Goal: Task Accomplishment & Management: Complete application form

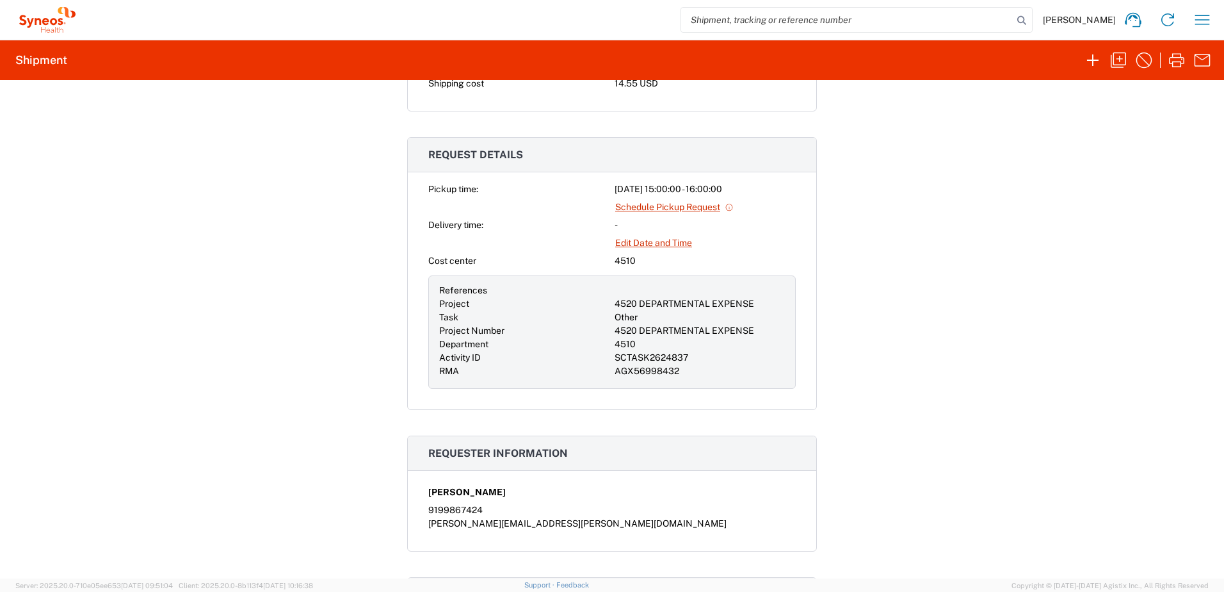
scroll to position [64, 0]
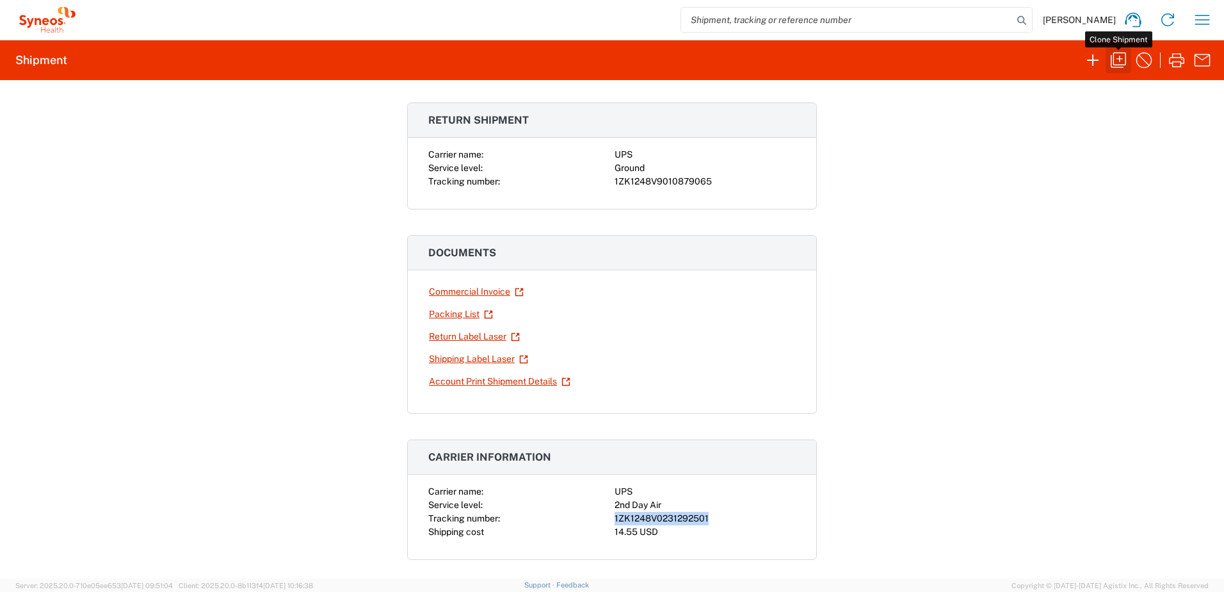
click at [1125, 63] on icon "button" at bounding box center [1118, 60] width 20 height 20
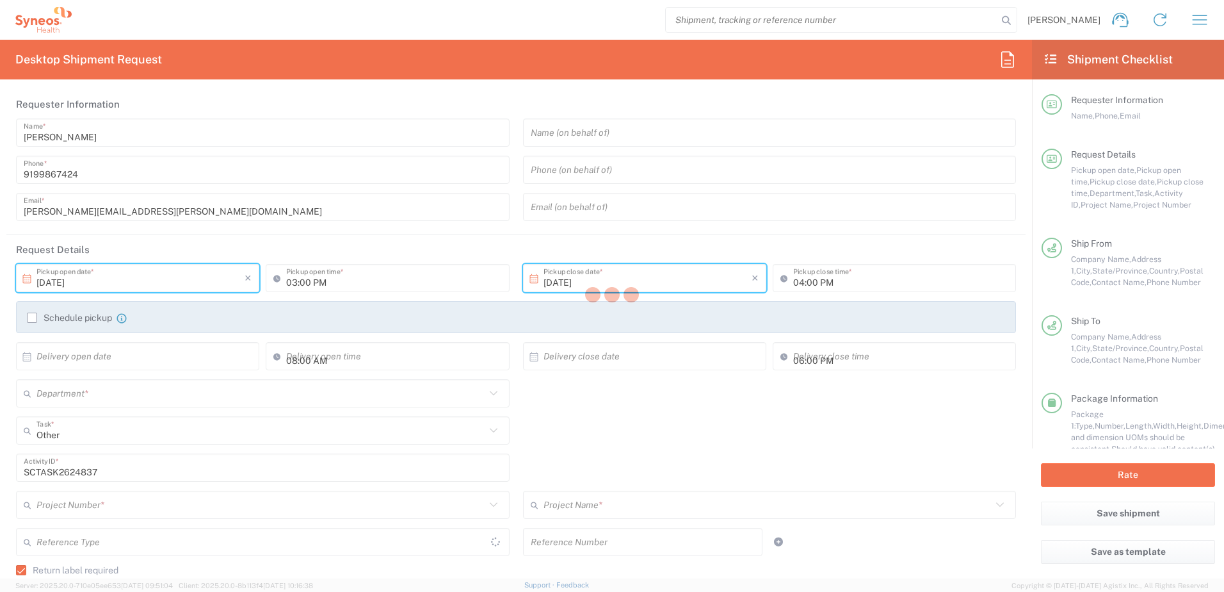
type input "[US_STATE]"
type input "[GEOGRAPHIC_DATA]"
type input "Residential/Home"
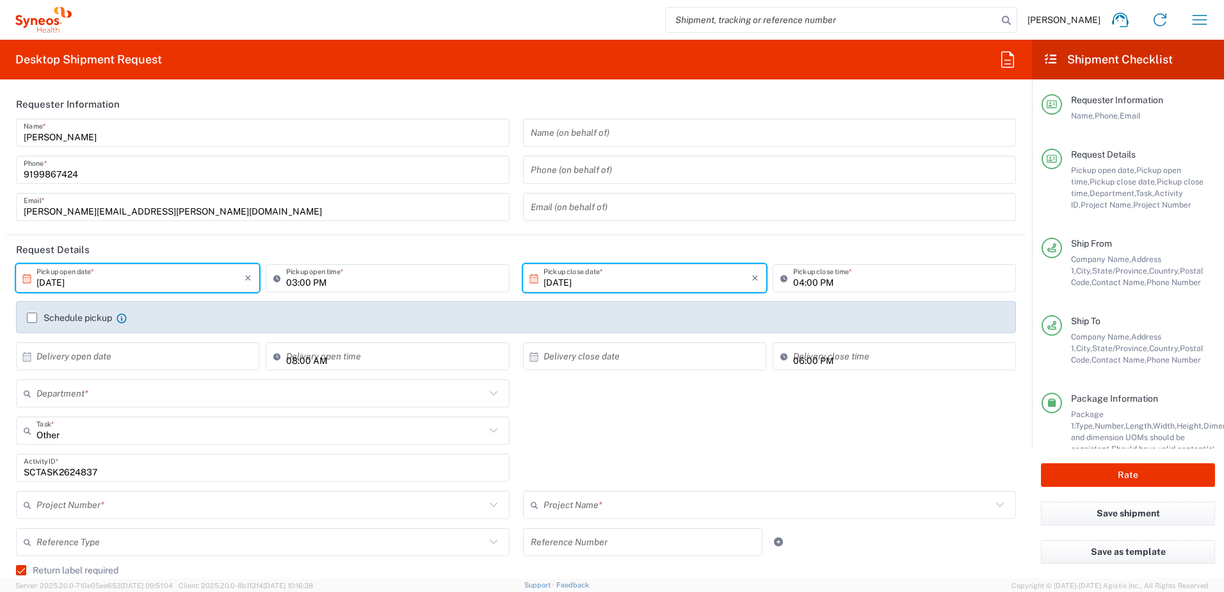
type input "4520 DEPARTMENTAL EXPENSE"
type input "Ground"
type input "[US_STATE]"
type input "Your Packaging"
type input "4510"
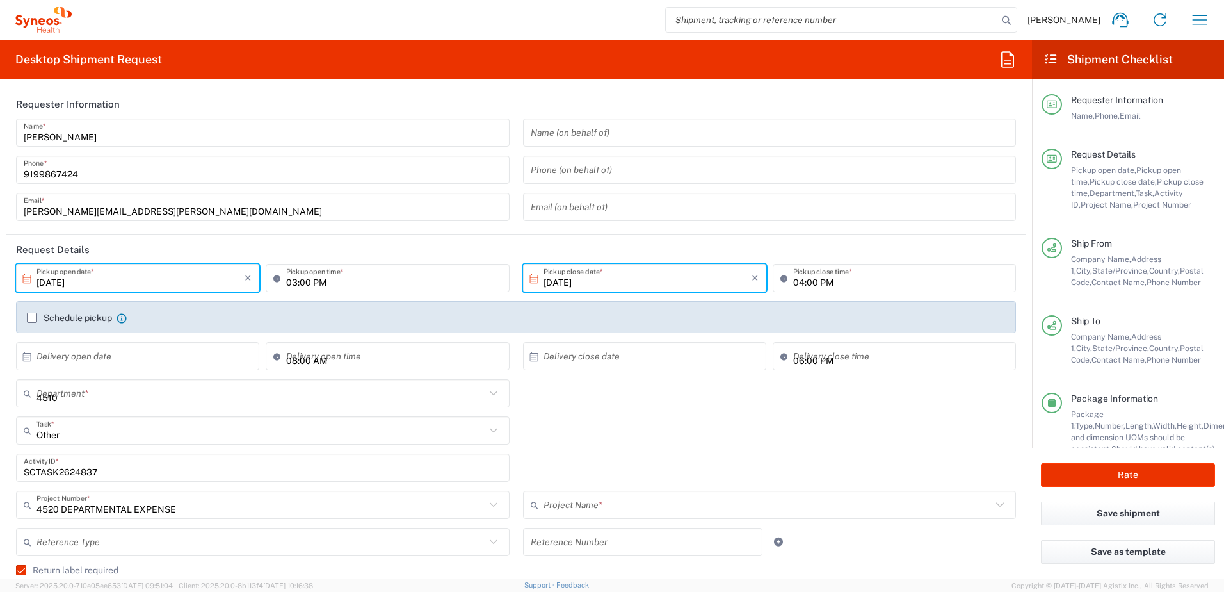
type input "4520 DEPARTMENTAL EXPENSE"
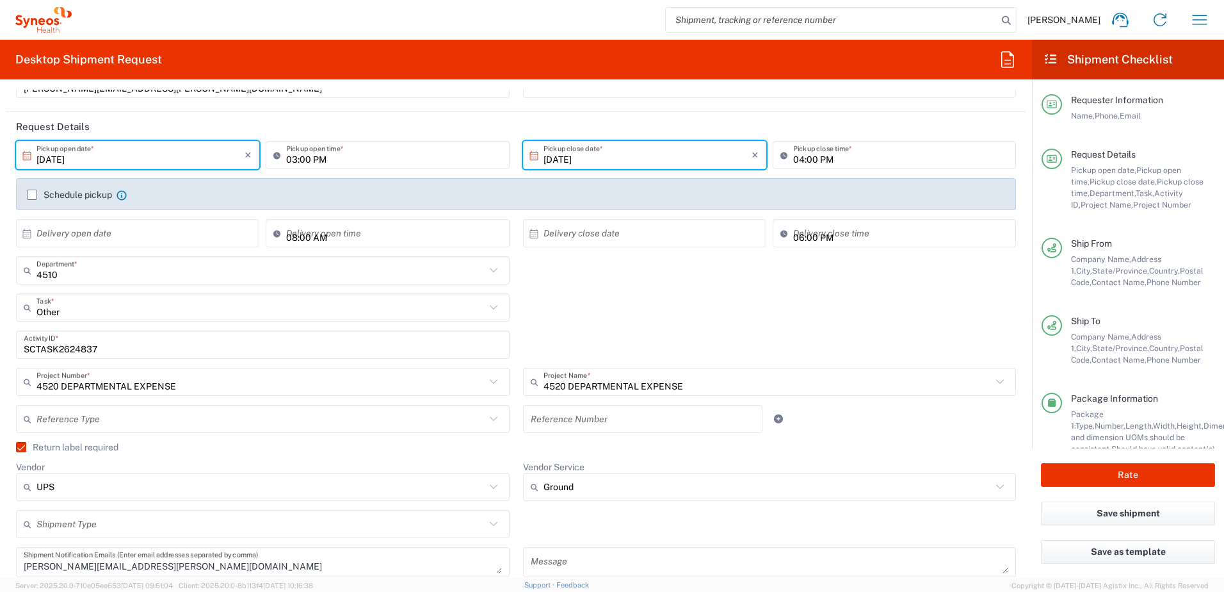
scroll to position [128, 0]
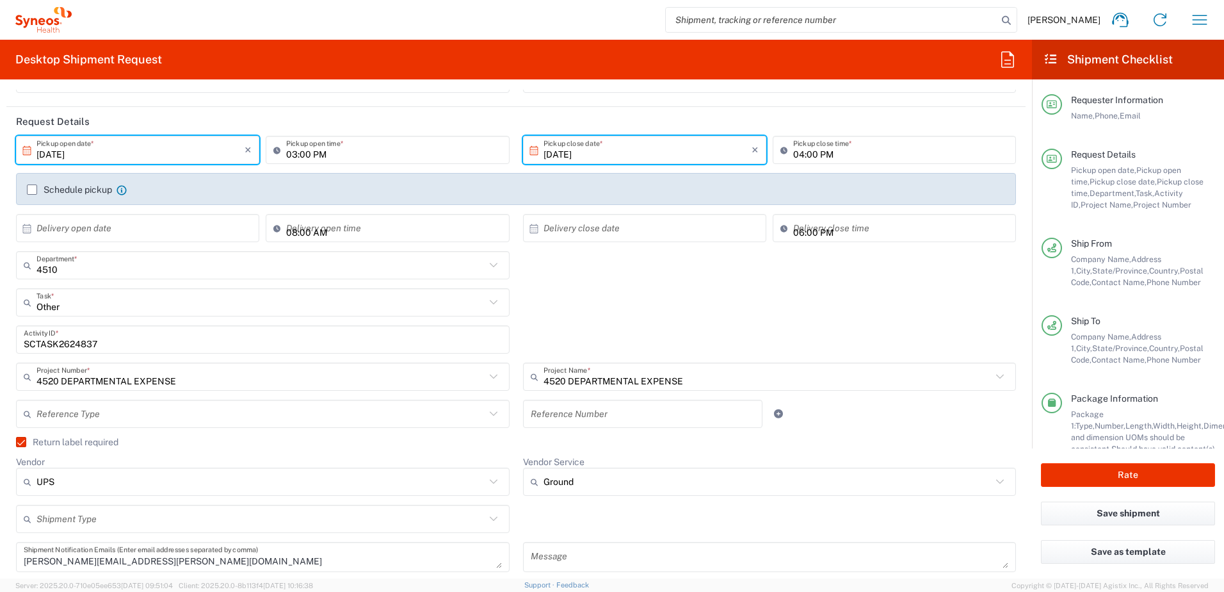
click at [640, 320] on div "Other Task * Other Break/Fix Inventory Transfer New Hire Refresh" at bounding box center [517, 306] width 1014 height 37
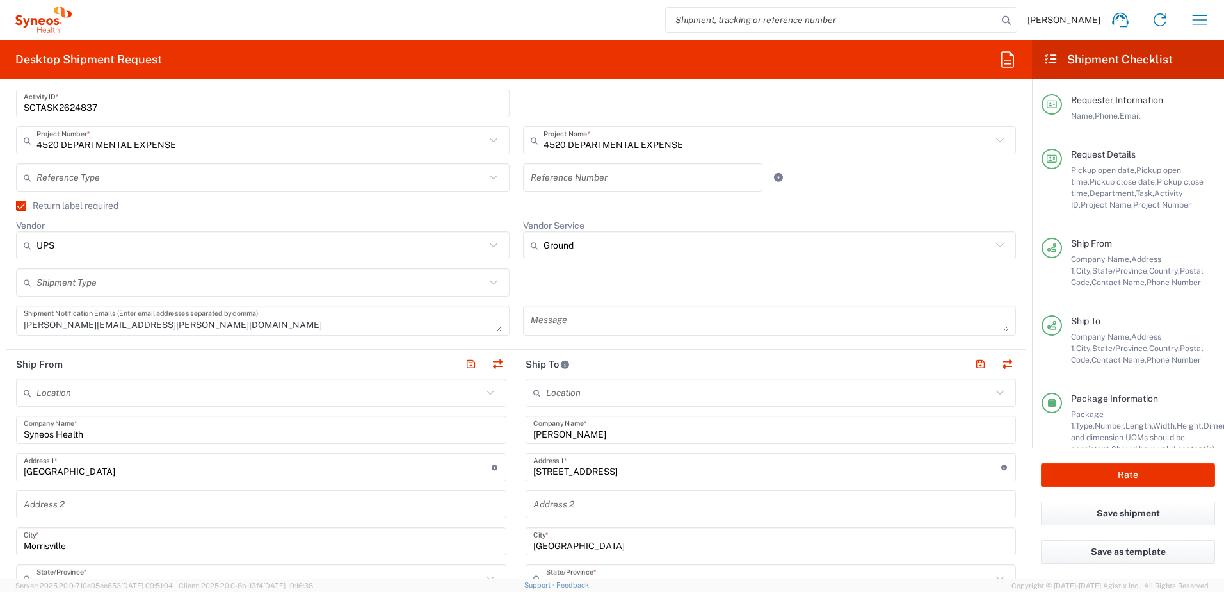
scroll to position [384, 0]
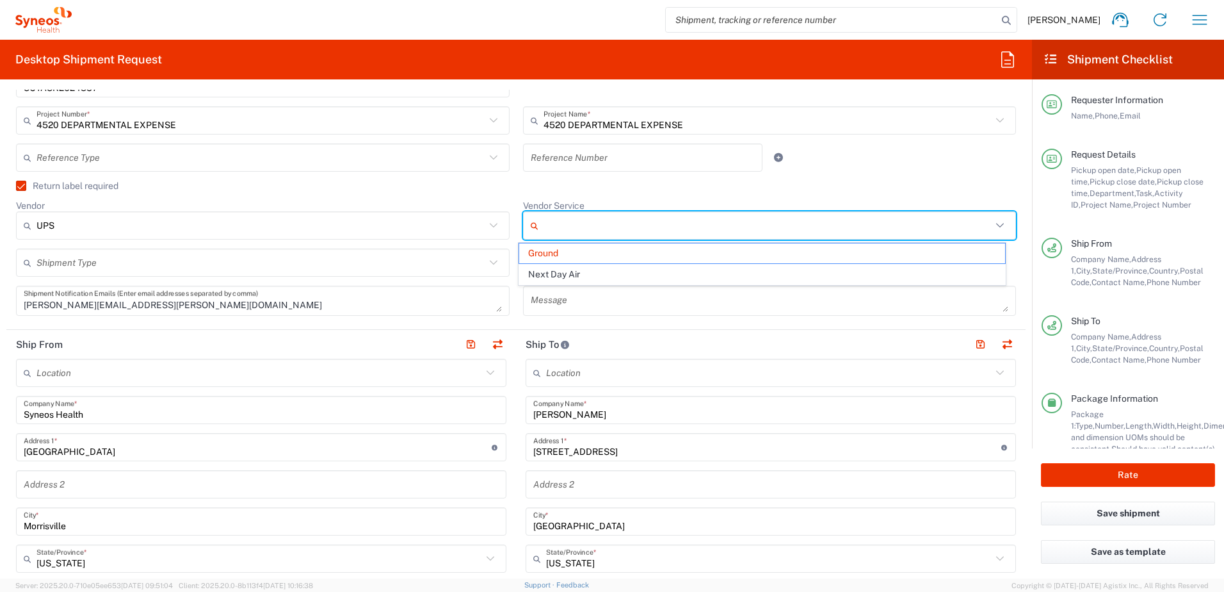
click at [605, 234] on input "Vendor Service" at bounding box center [768, 225] width 449 height 20
click at [608, 231] on input "Vendor Service" at bounding box center [768, 225] width 449 height 20
click at [631, 189] on agx-checkbox-control "Return label required" at bounding box center [516, 186] width 1000 height 10
type input "Ground"
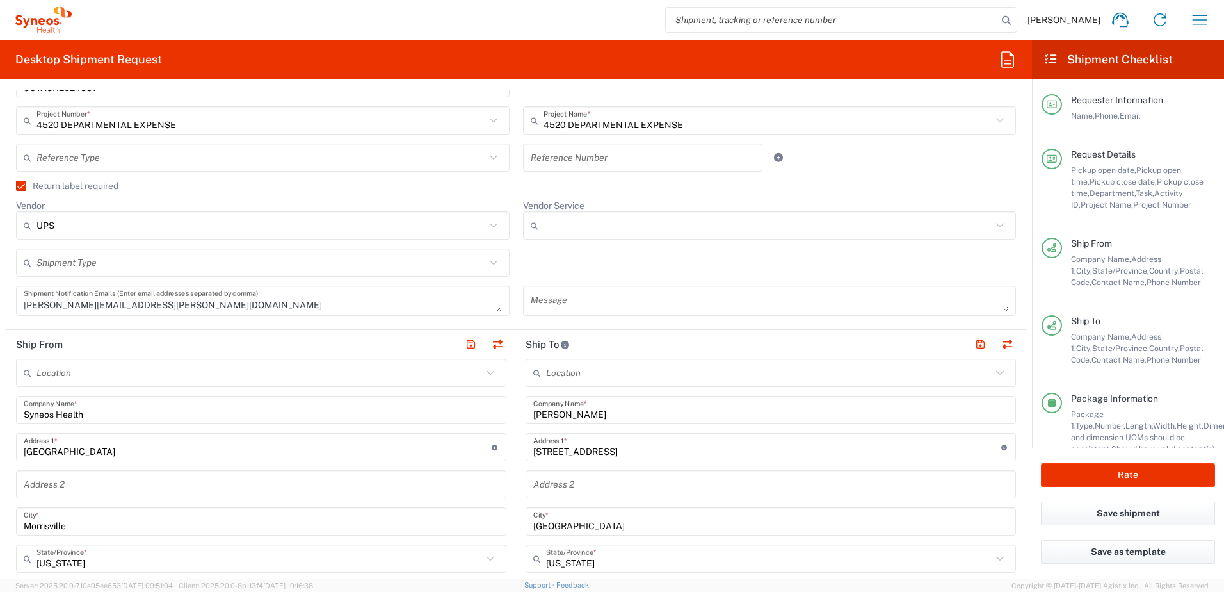
click at [592, 220] on input "Vendor Service" at bounding box center [768, 225] width 449 height 20
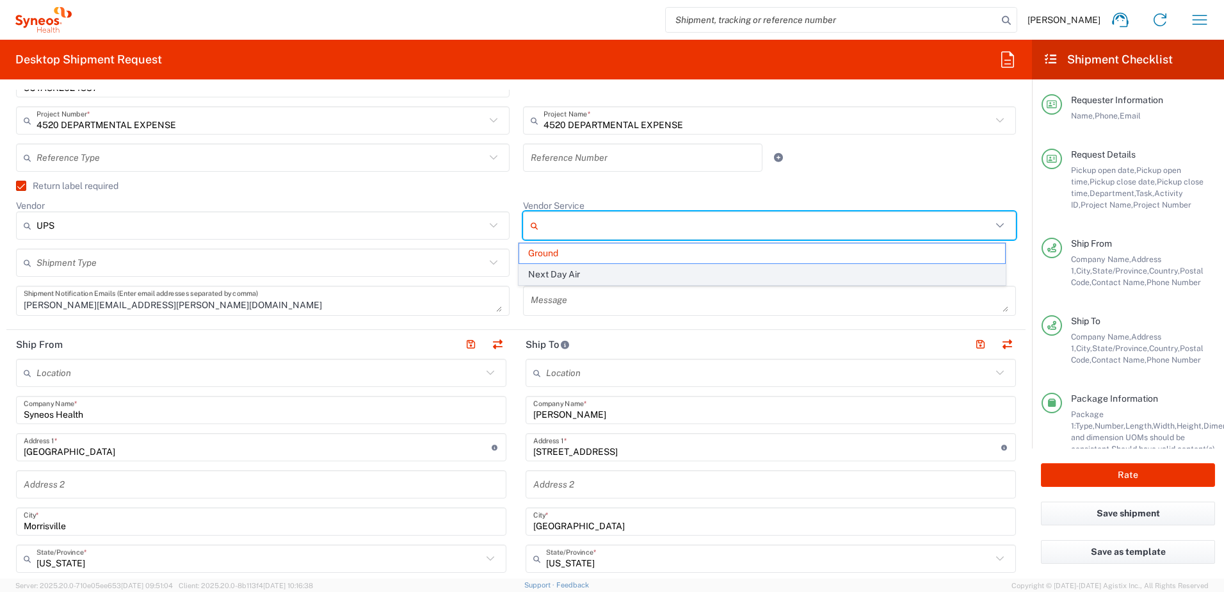
click at [580, 270] on span "Next Day Air" at bounding box center [762, 274] width 486 height 20
type input "Next Day Air"
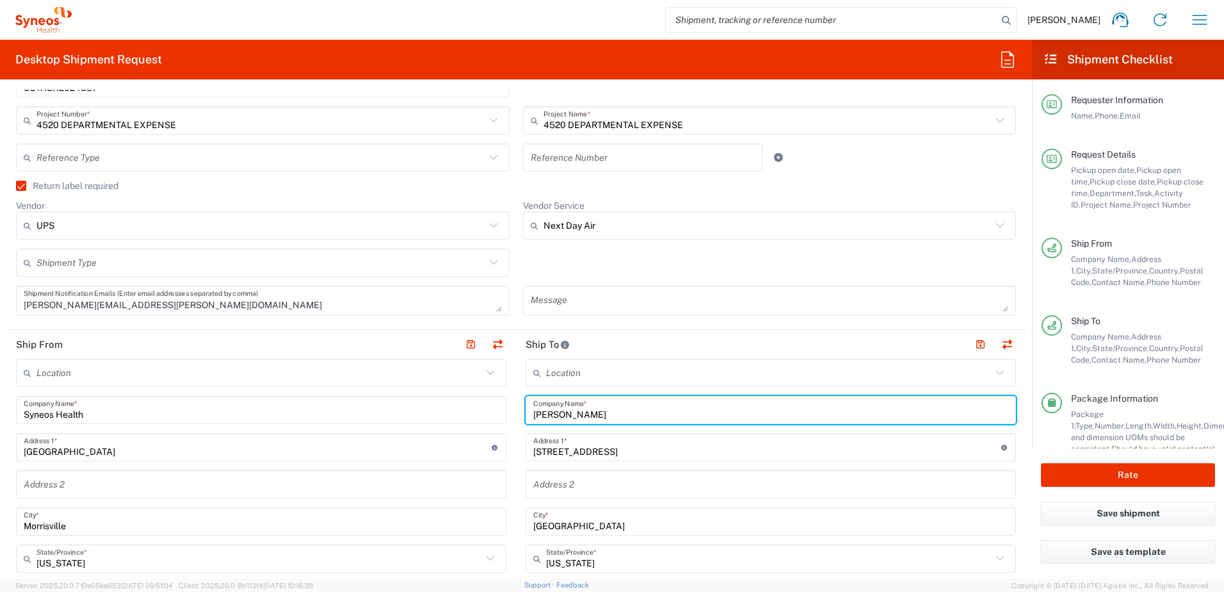
drag, startPoint x: 603, startPoint y: 418, endPoint x: 505, endPoint y: 416, distance: 98.0
paste input "[PERSON_NAME]"
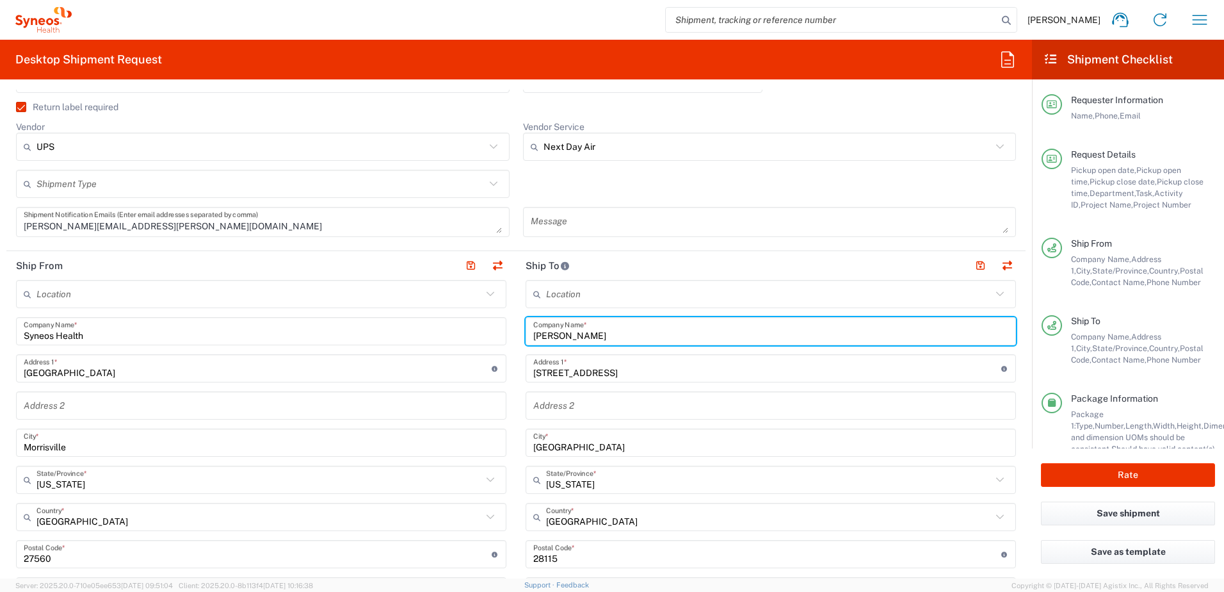
scroll to position [640, 0]
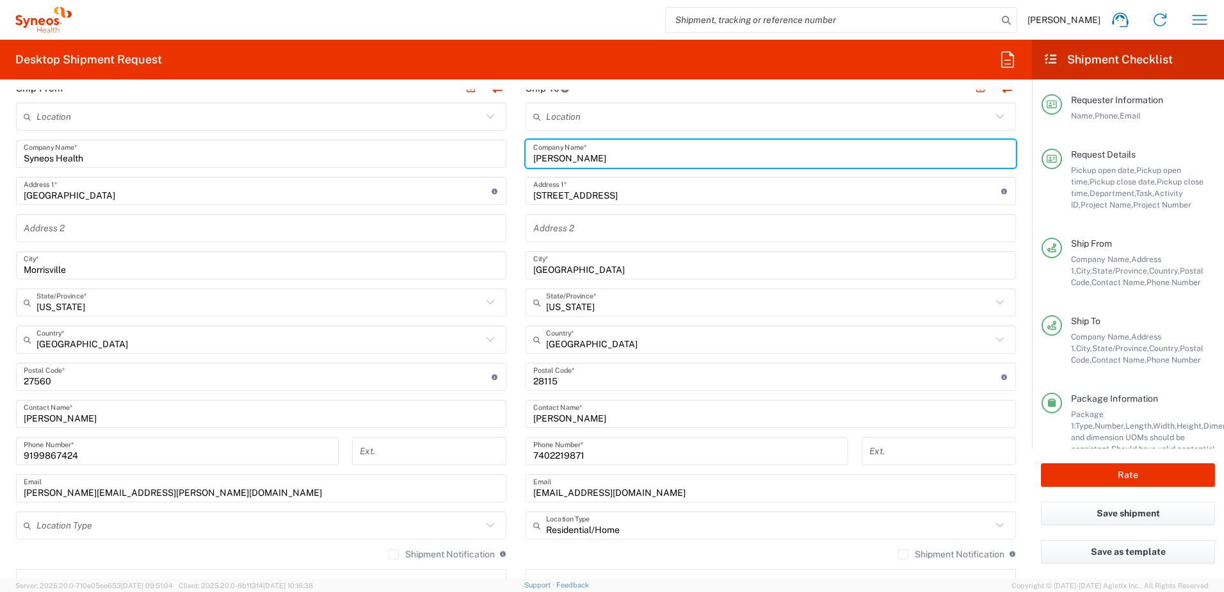
type input "[PERSON_NAME]"
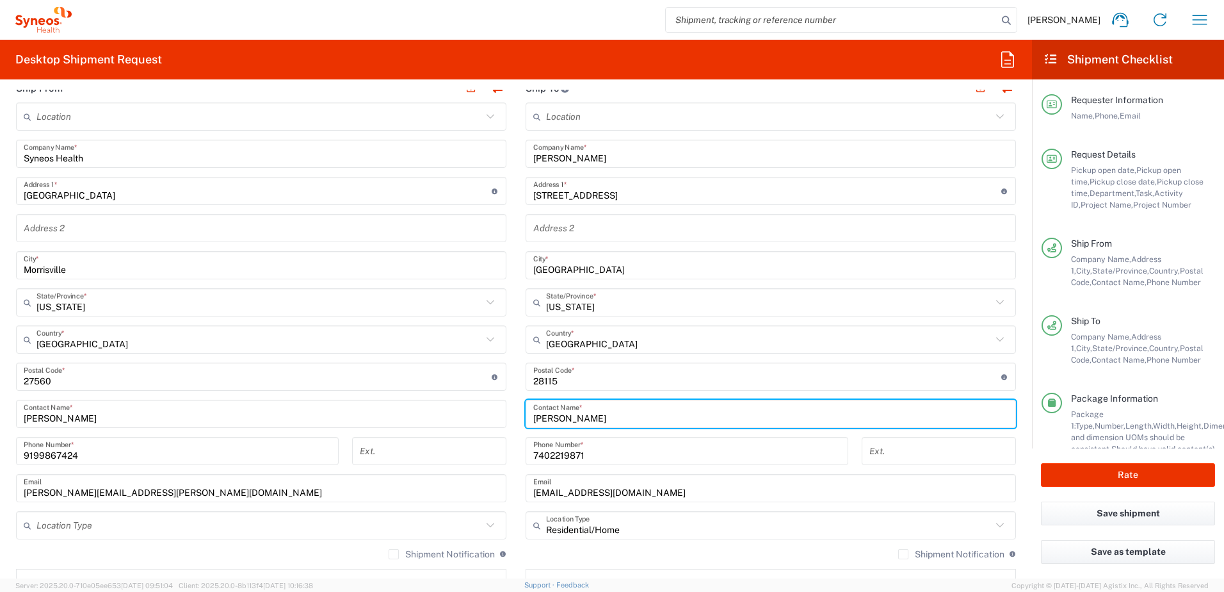
drag, startPoint x: 541, startPoint y: 417, endPoint x: 482, endPoint y: 407, distance: 60.3
click at [482, 407] on div "Ship From Location [PERSON_NAME] LLC-[GEOGRAPHIC_DATA] [GEOGRAPHIC_DATA] [GEOGR…" at bounding box center [515, 360] width 1019 height 572
paste input "[PERSON_NAME]"
type input "[PERSON_NAME]"
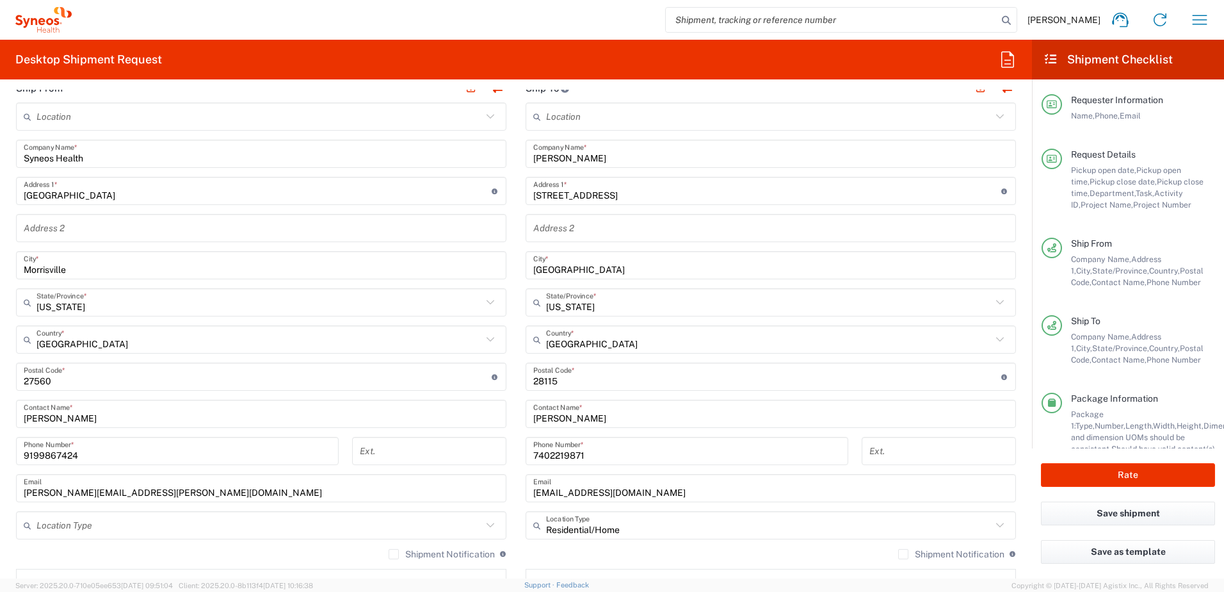
click at [632, 195] on input "[STREET_ADDRESS]" at bounding box center [767, 191] width 468 height 22
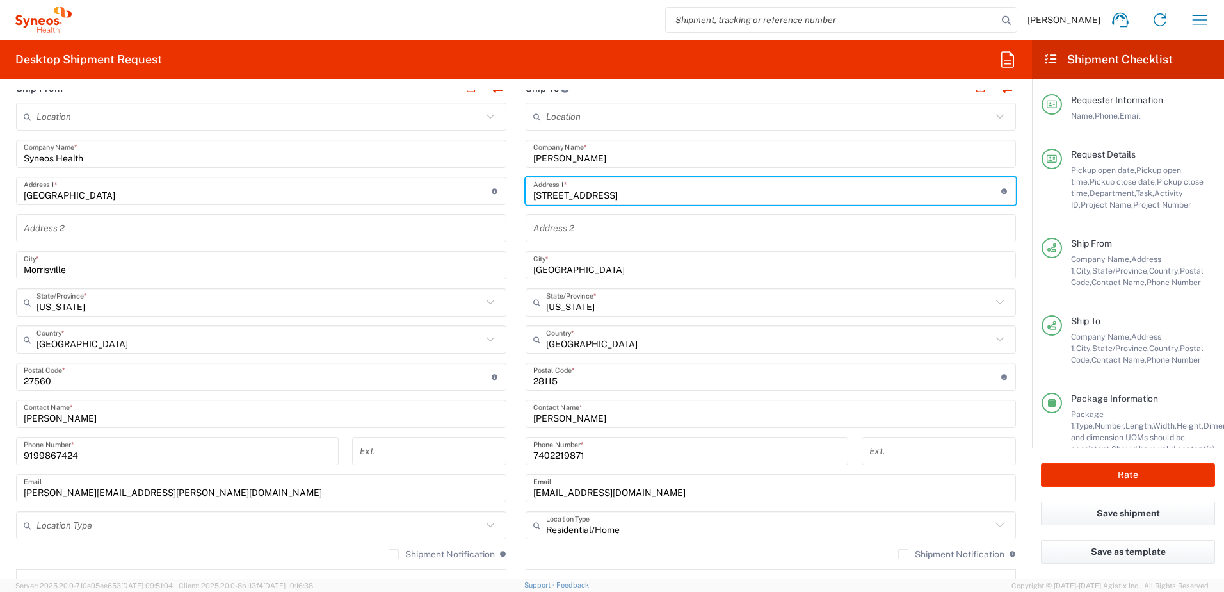
drag, startPoint x: 602, startPoint y: 189, endPoint x: 478, endPoint y: 181, distance: 124.5
click at [478, 181] on div "Ship From Location [PERSON_NAME] LLC-[GEOGRAPHIC_DATA] [GEOGRAPHIC_DATA] [GEOGR…" at bounding box center [515, 360] width 1019 height 572
paste input "4079 Governor"
type input "[STREET_ADDRESS]"
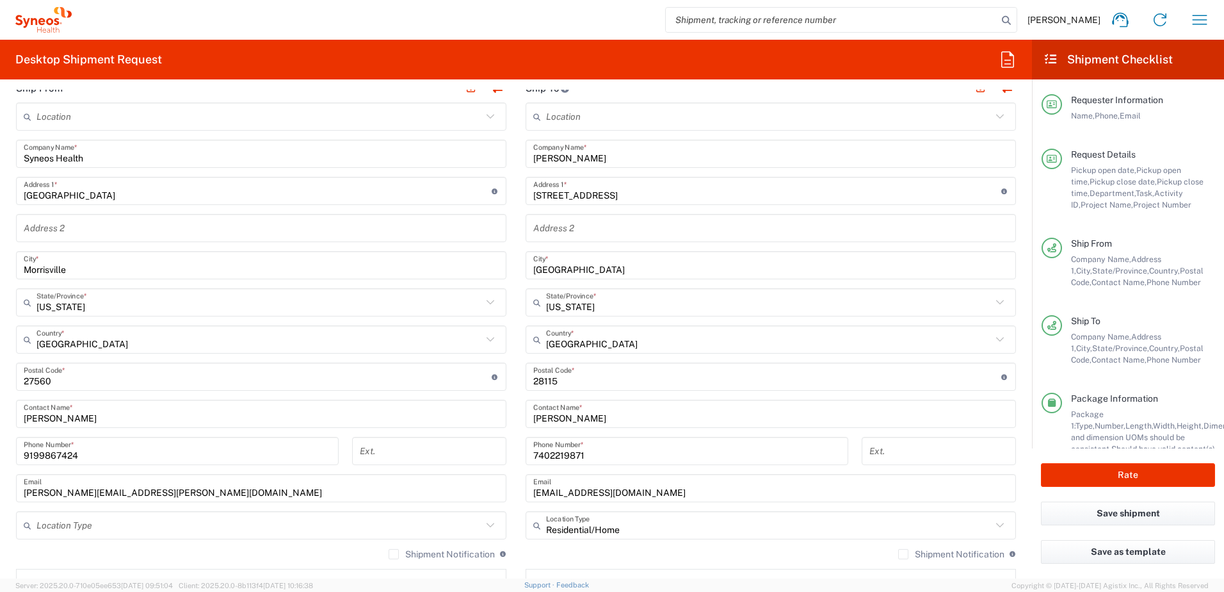
click at [567, 237] on input "text" at bounding box center [770, 228] width 475 height 22
paste input "PMB # 3025"
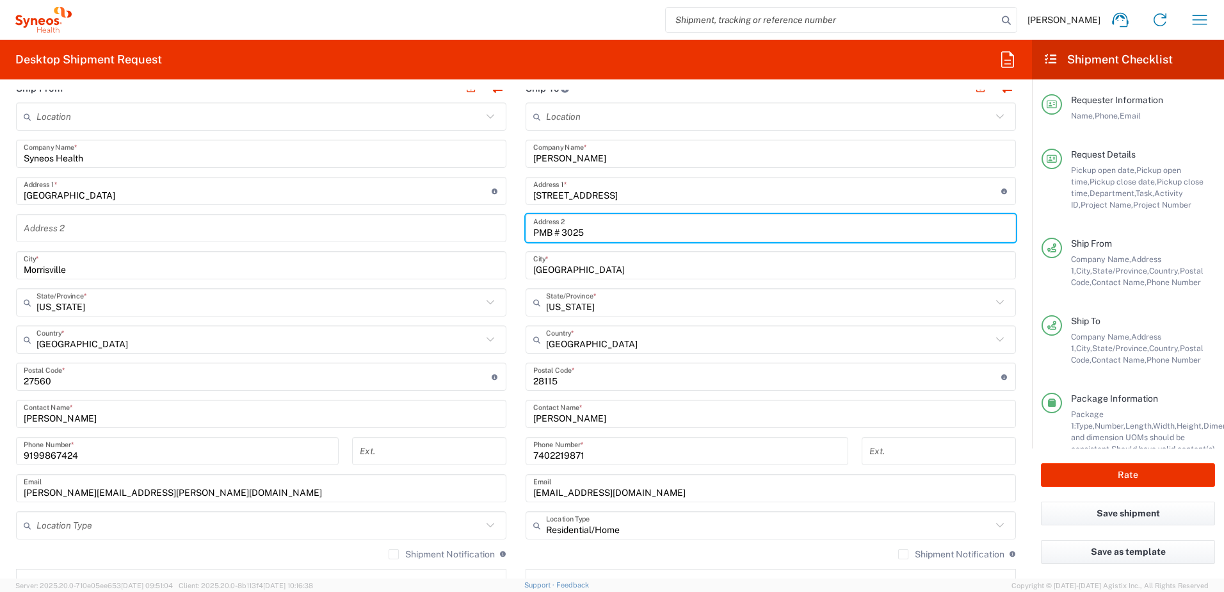
type input "PMB # 3025"
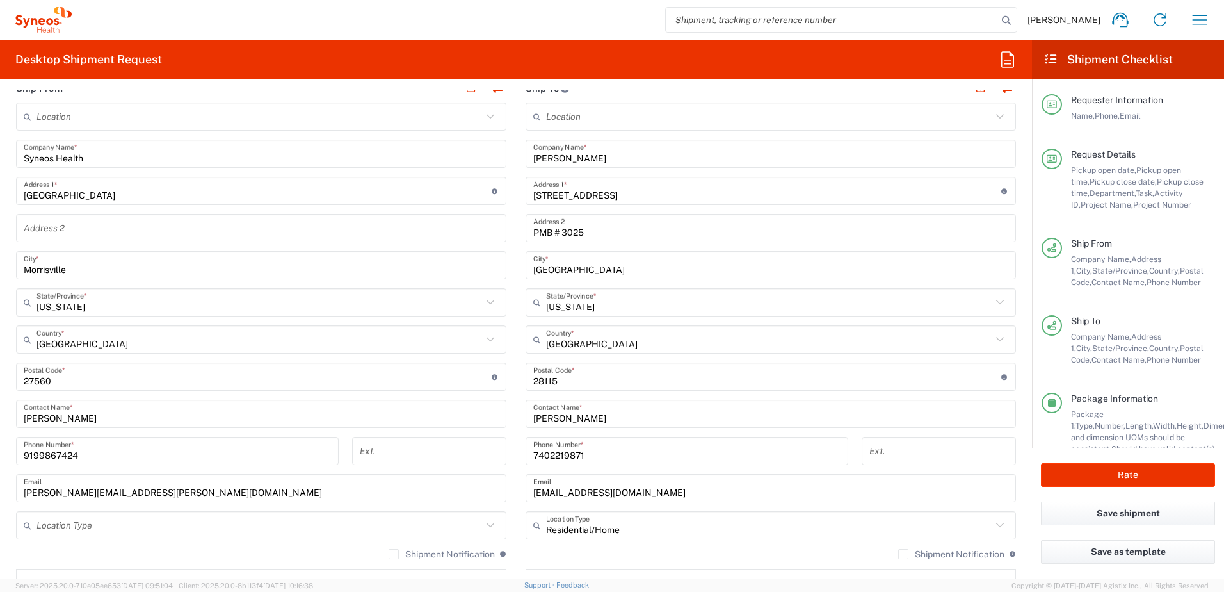
click at [601, 270] on input "[GEOGRAPHIC_DATA]" at bounding box center [770, 265] width 475 height 22
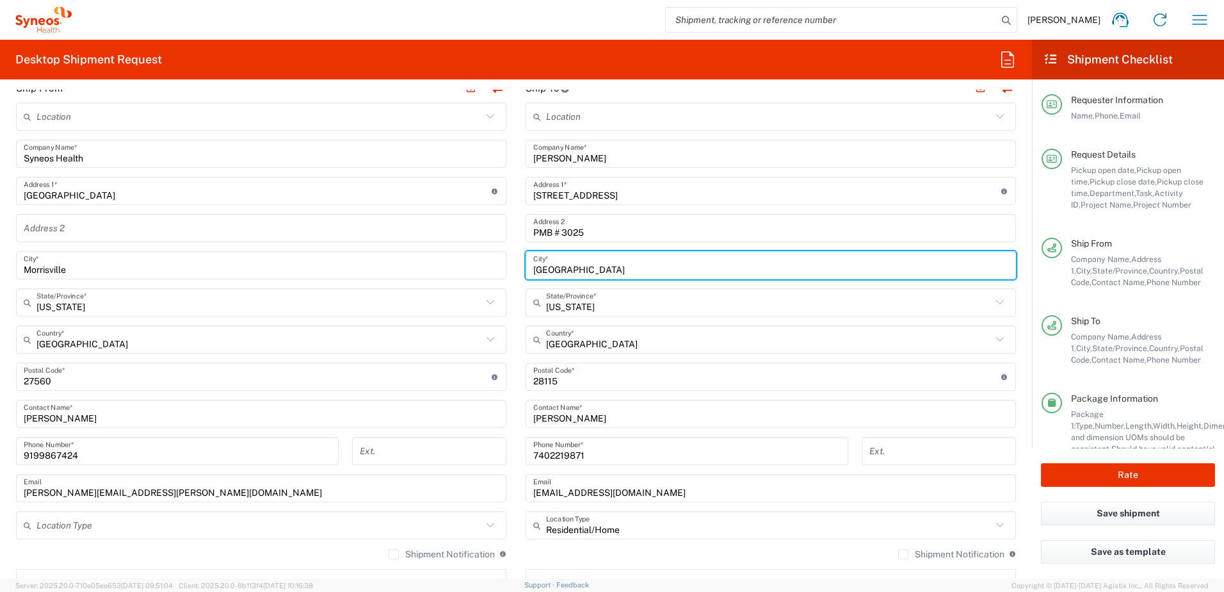
drag, startPoint x: 599, startPoint y: 270, endPoint x: 550, endPoint y: 277, distance: 49.9
click at [496, 266] on div "Ship From Location [PERSON_NAME] LLC-[GEOGRAPHIC_DATA] [GEOGRAPHIC_DATA] [GEOGR…" at bounding box center [515, 360] width 1019 height 572
paste input "[GEOGRAPHIC_DATA]"
type input "[GEOGRAPHIC_DATA]"
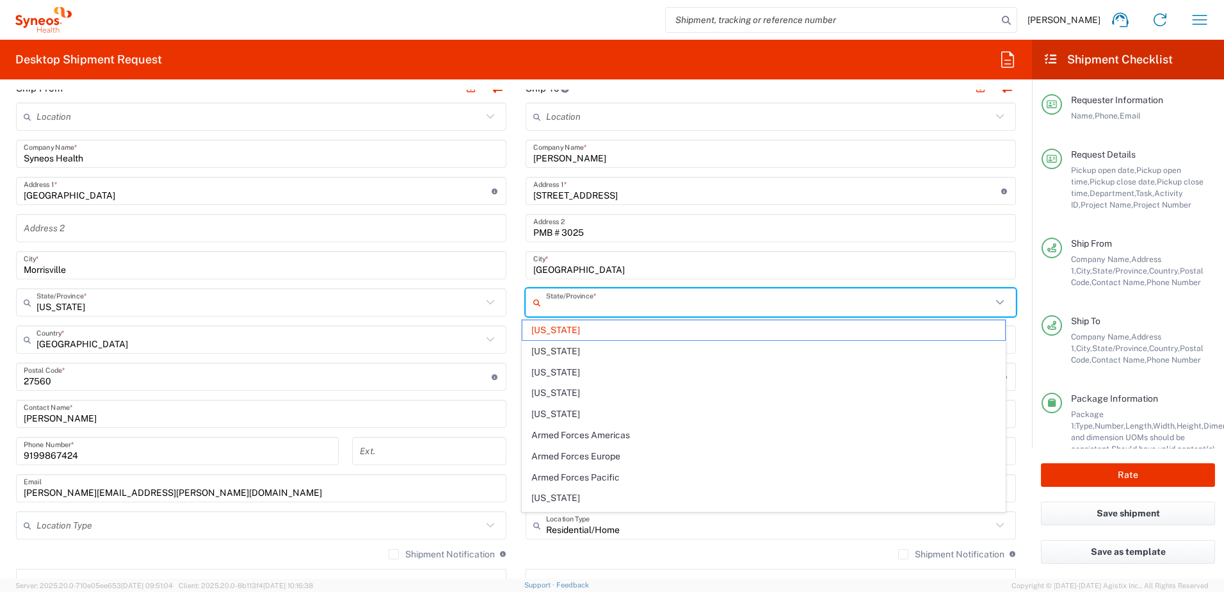
click at [649, 305] on input "text" at bounding box center [769, 302] width 446 height 22
click at [541, 494] on span "[US_STATE]" at bounding box center [764, 498] width 483 height 20
type input "[US_STATE]"
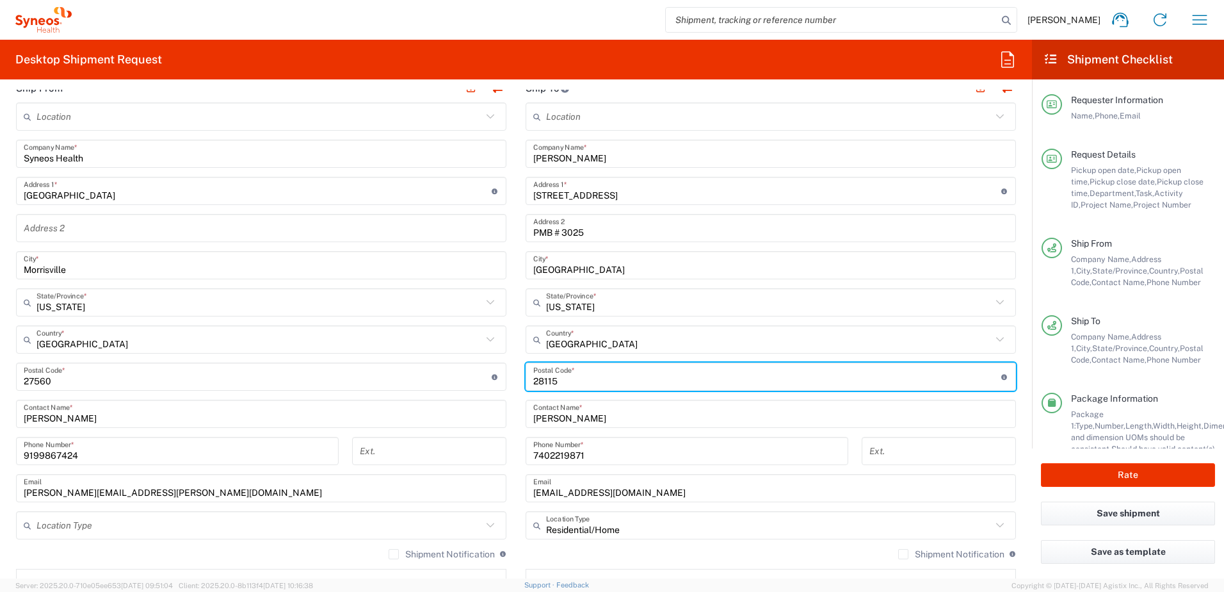
click at [581, 381] on input "undefined" at bounding box center [767, 377] width 468 height 22
drag, startPoint x: 605, startPoint y: 382, endPoint x: 483, endPoint y: 371, distance: 121.5
click at [483, 371] on div "Ship From Location [PERSON_NAME] LLC-[GEOGRAPHIC_DATA] [GEOGRAPHIC_DATA] [GEOGR…" at bounding box center [515, 360] width 1019 height 572
paste input "92122"
type input "92122"
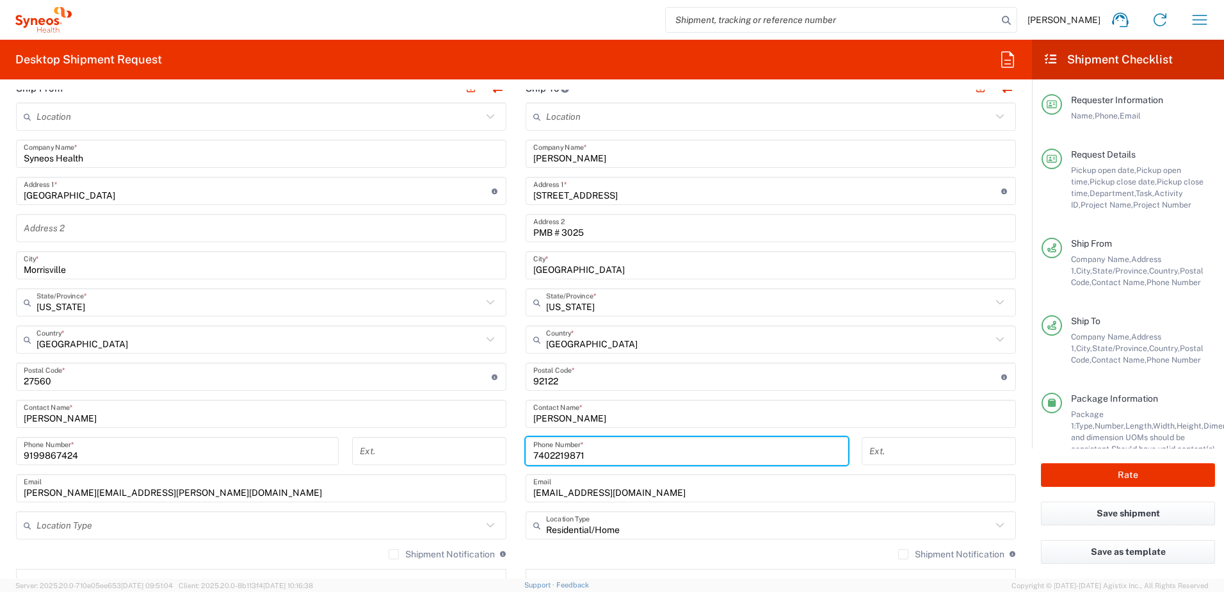
drag, startPoint x: 588, startPoint y: 451, endPoint x: 482, endPoint y: 443, distance: 106.7
click at [482, 443] on div "Ship From Location [PERSON_NAME] LLC-[GEOGRAPHIC_DATA] [GEOGRAPHIC_DATA] [GEOGR…" at bounding box center [515, 360] width 1019 height 572
paste input "6197577310"
type input "6197577310"
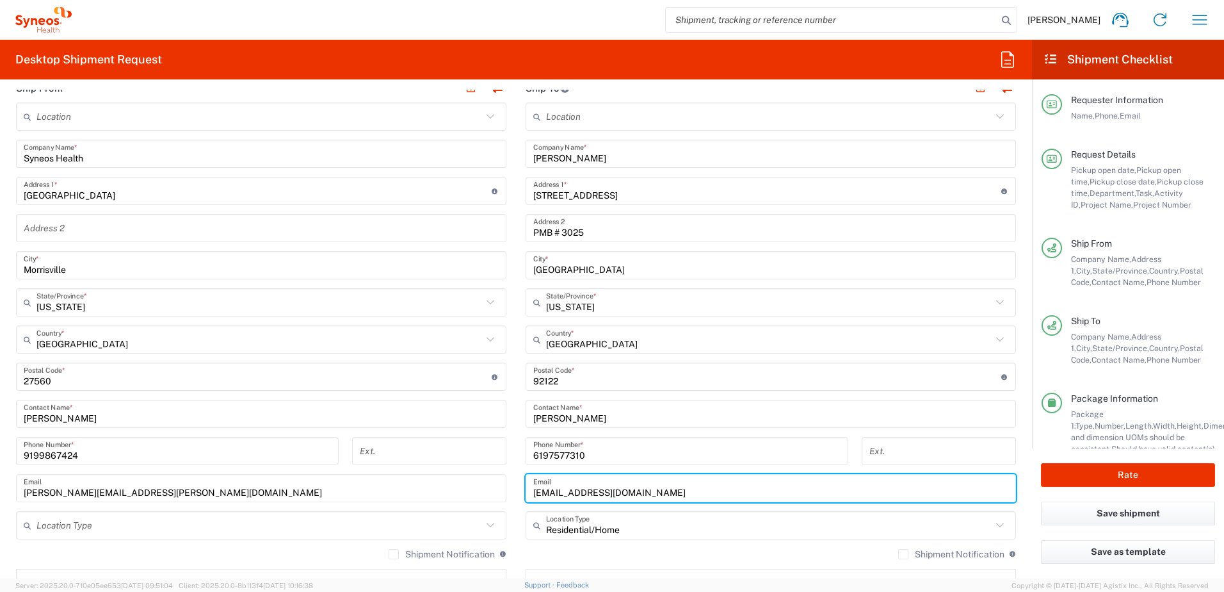
drag, startPoint x: 656, startPoint y: 493, endPoint x: 514, endPoint y: 482, distance: 142.6
click at [516, 482] on main "Location [PERSON_NAME] LLC-[GEOGRAPHIC_DATA] [GEOGRAPHIC_DATA] [GEOGRAPHIC_DATA…" at bounding box center [771, 371] width 510 height 538
paste input "etahchen"
type input "[EMAIL_ADDRESS][DOMAIN_NAME]"
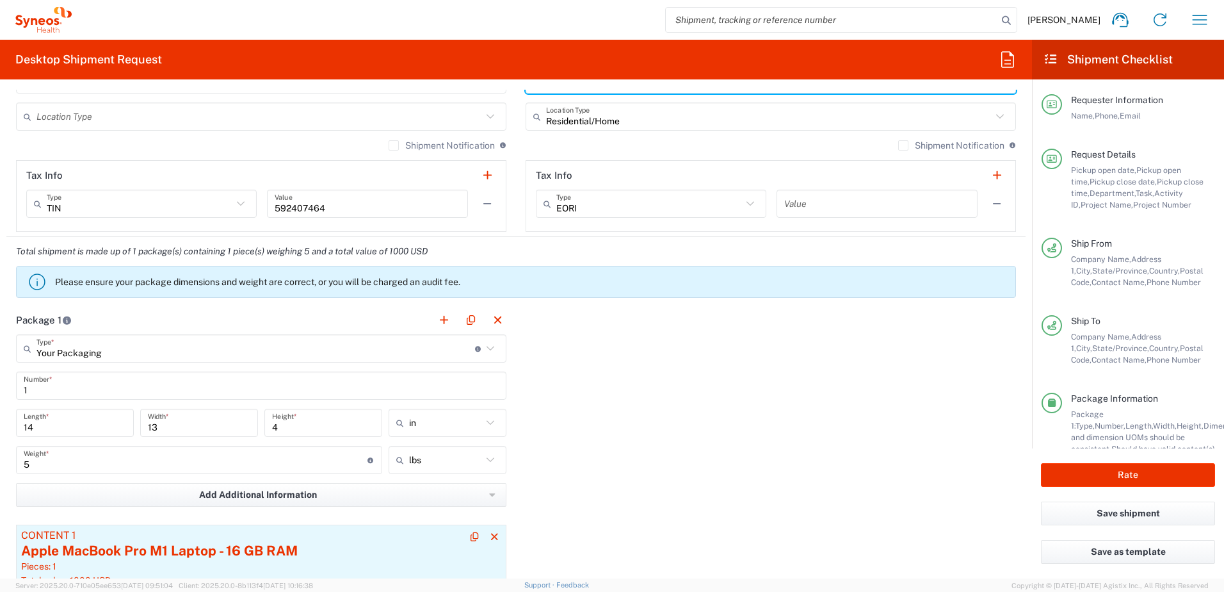
scroll to position [1153, 0]
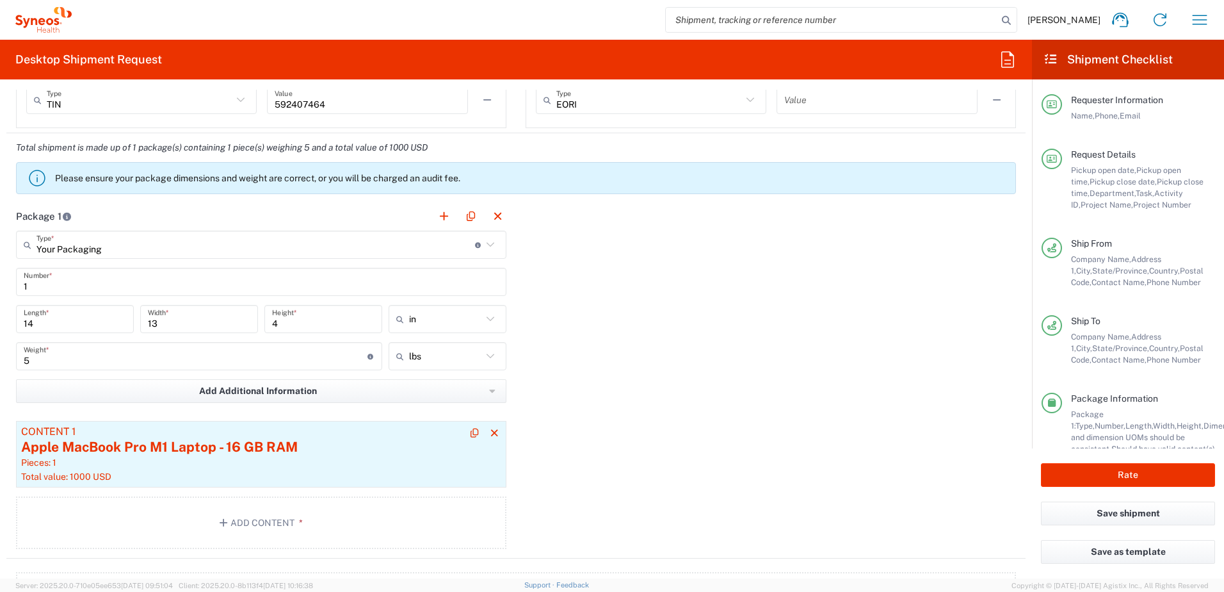
click at [242, 450] on div "Apple MacBook Pro M1 Laptop - 16 GB RAM" at bounding box center [261, 446] width 480 height 19
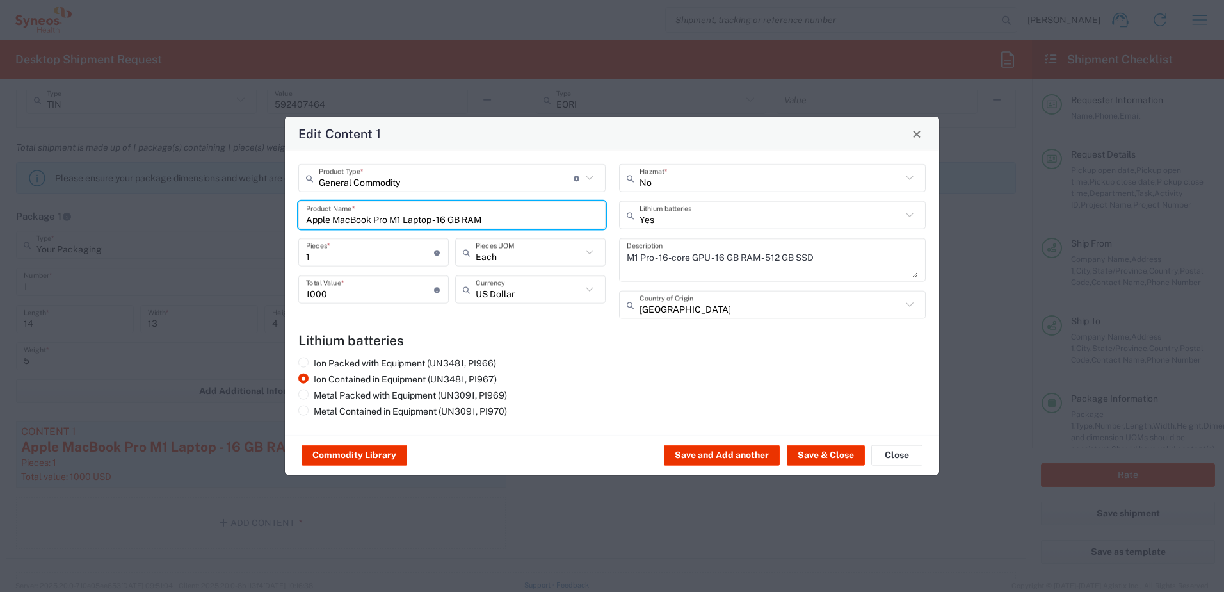
drag, startPoint x: 500, startPoint y: 214, endPoint x: 261, endPoint y: 211, distance: 239.5
click at [261, 211] on div "Edit Content 1 General Commodity Product Type * Document: Paper document genera…" at bounding box center [612, 296] width 1224 height 592
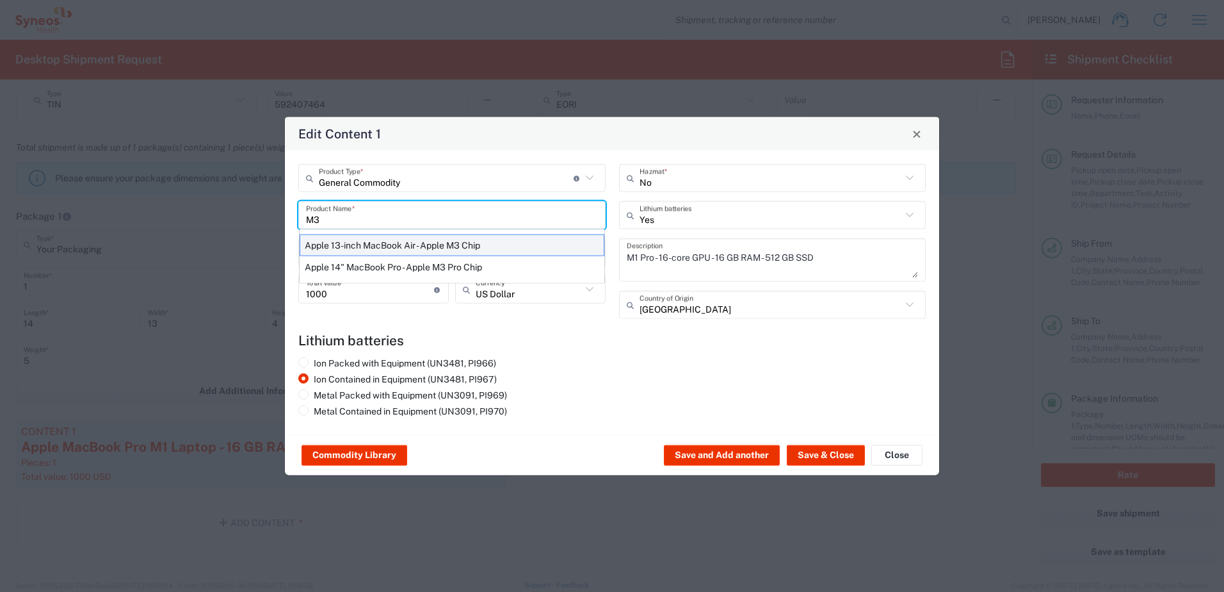
click at [450, 243] on div "Apple 13-inch MacBook Air - Apple M3 Chip" at bounding box center [452, 245] width 305 height 22
type input "Apple 13-inch MacBook Air - Apple M3 Chip"
type textarea "Apple Laptop"
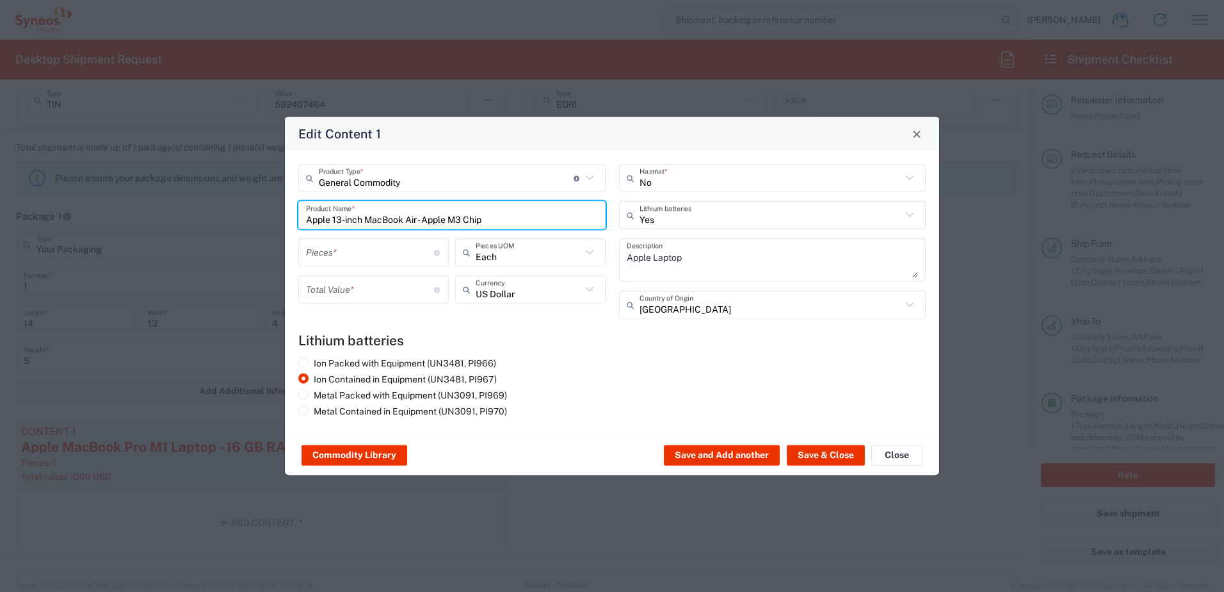
click at [355, 256] on input "number" at bounding box center [370, 252] width 128 height 22
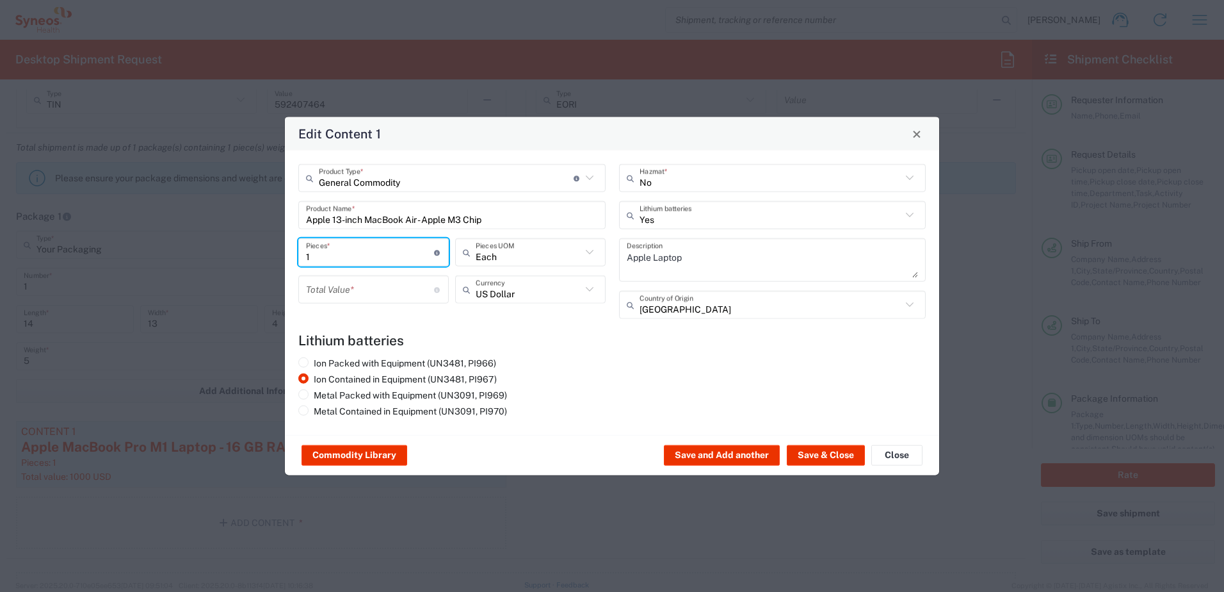
type input "1"
click at [334, 284] on input "number" at bounding box center [370, 289] width 128 height 22
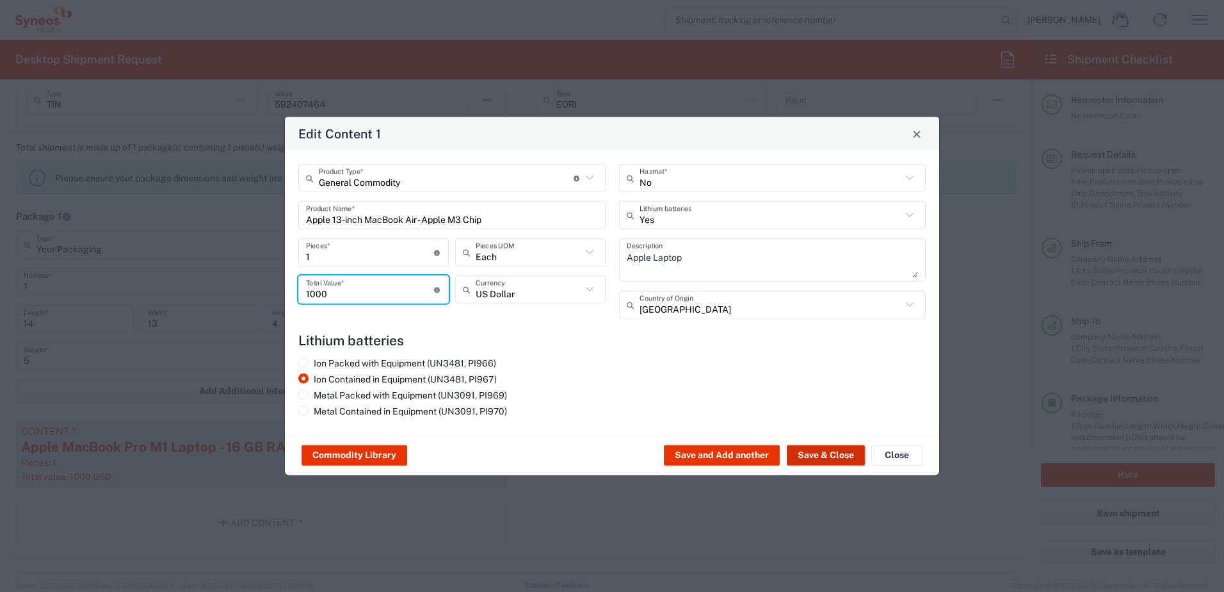
type input "1000"
click at [836, 463] on button "Save & Close" at bounding box center [826, 455] width 78 height 20
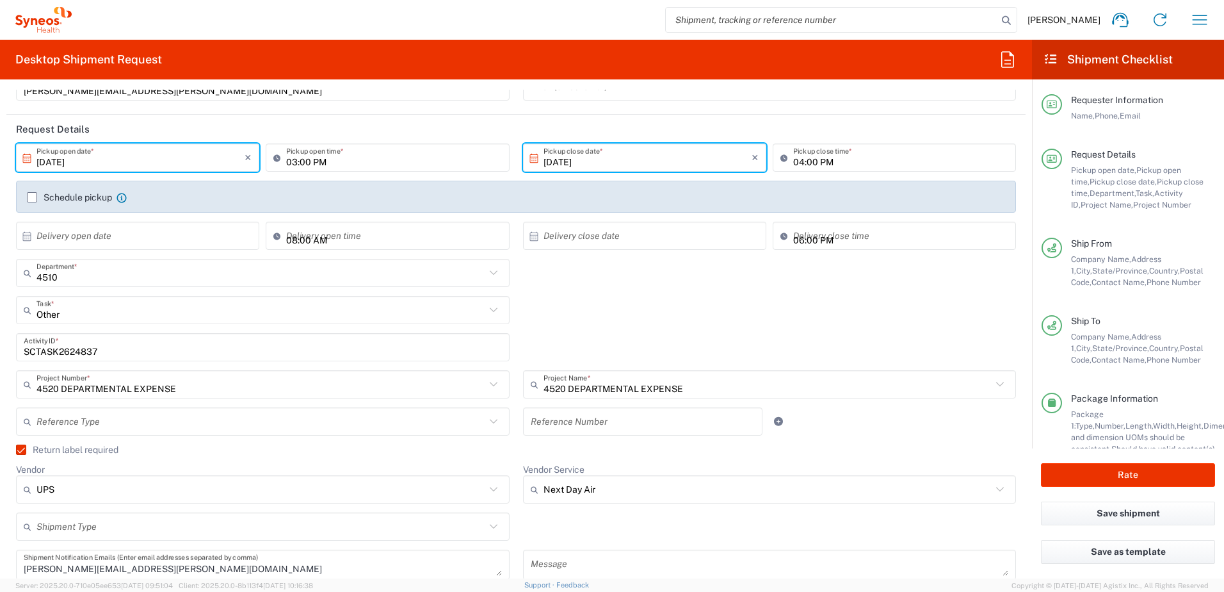
scroll to position [128, 0]
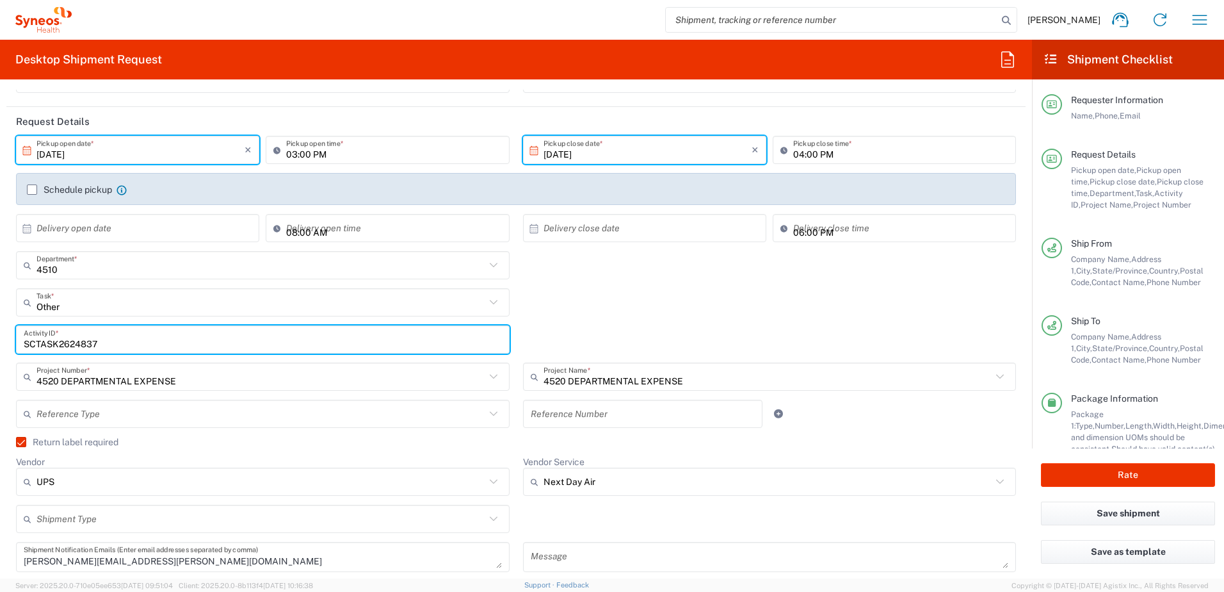
click at [81, 346] on input "SCTASK2624837" at bounding box center [263, 340] width 478 height 22
paste input "727059"
type input "SCTASK2727059"
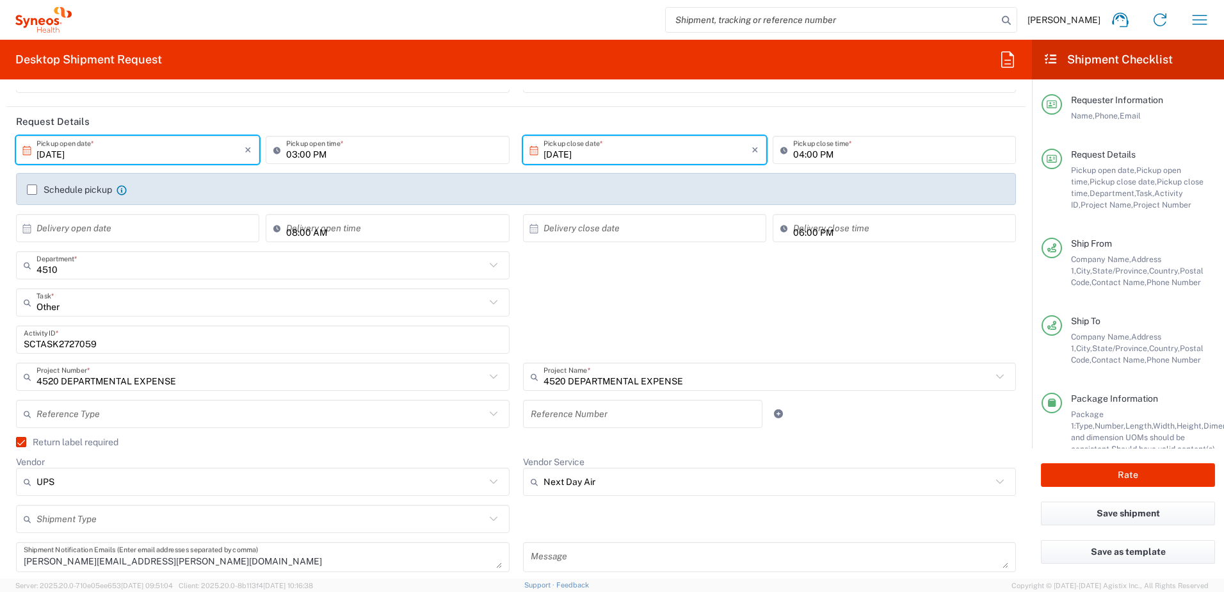
click at [24, 439] on label "Return label required" at bounding box center [67, 442] width 102 height 10
click at [15, 442] on input "Return label required" at bounding box center [15, 442] width 0 height 0
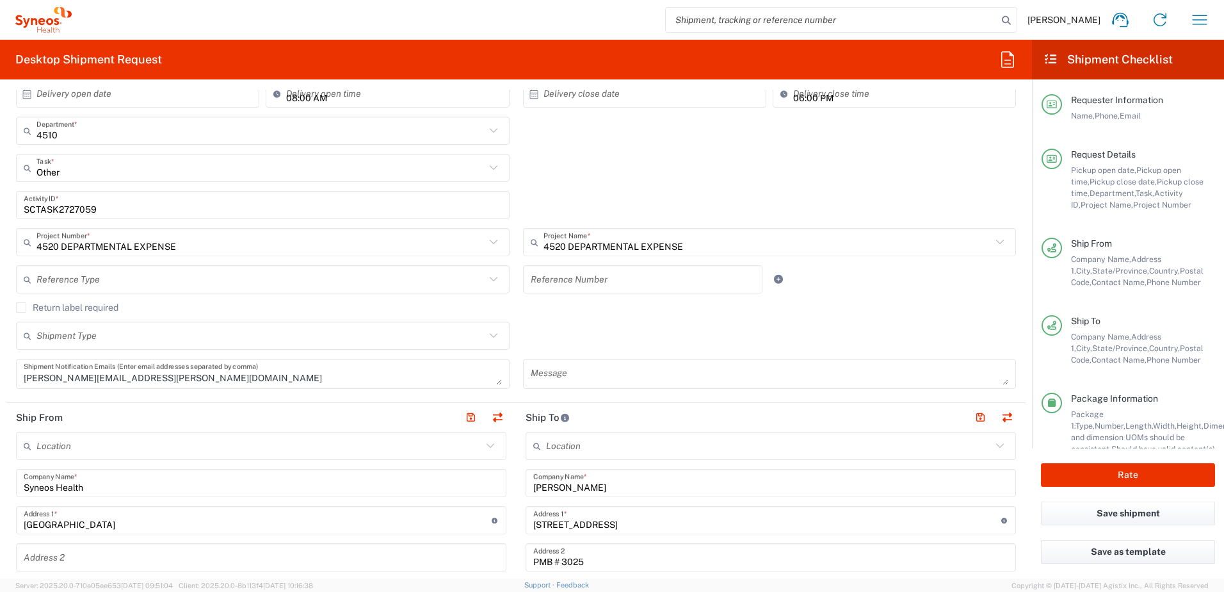
scroll to position [512, 0]
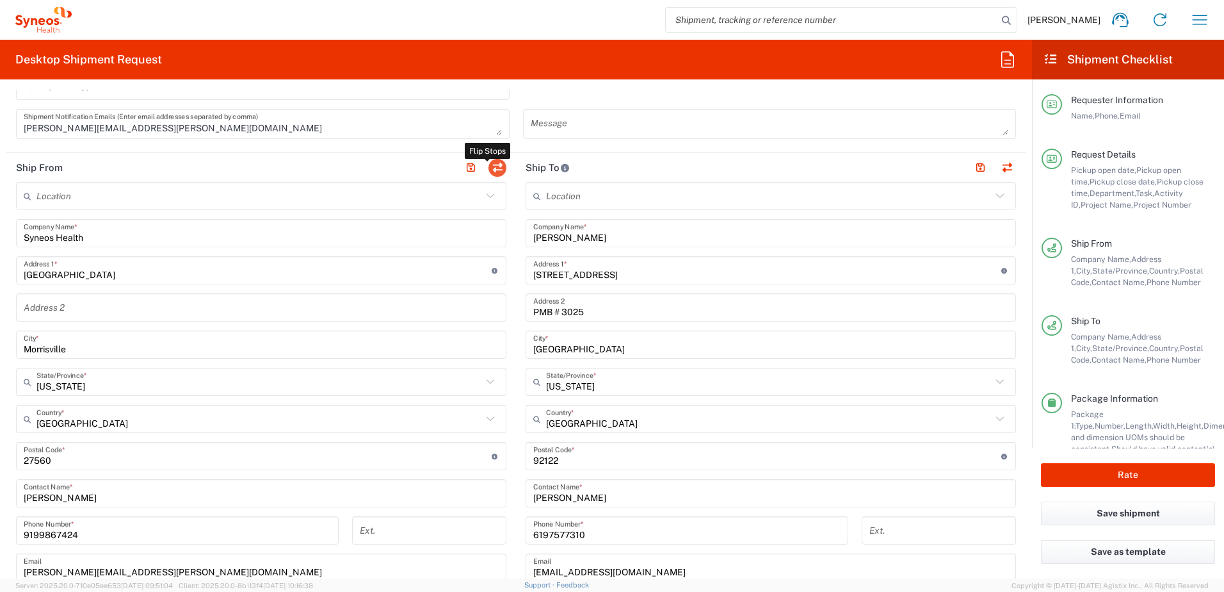
click at [498, 167] on button "button" at bounding box center [498, 168] width 18 height 18
type input "[PERSON_NAME]"
type input "[STREET_ADDRESS]"
type input "PMB # 3025"
type input "[GEOGRAPHIC_DATA]"
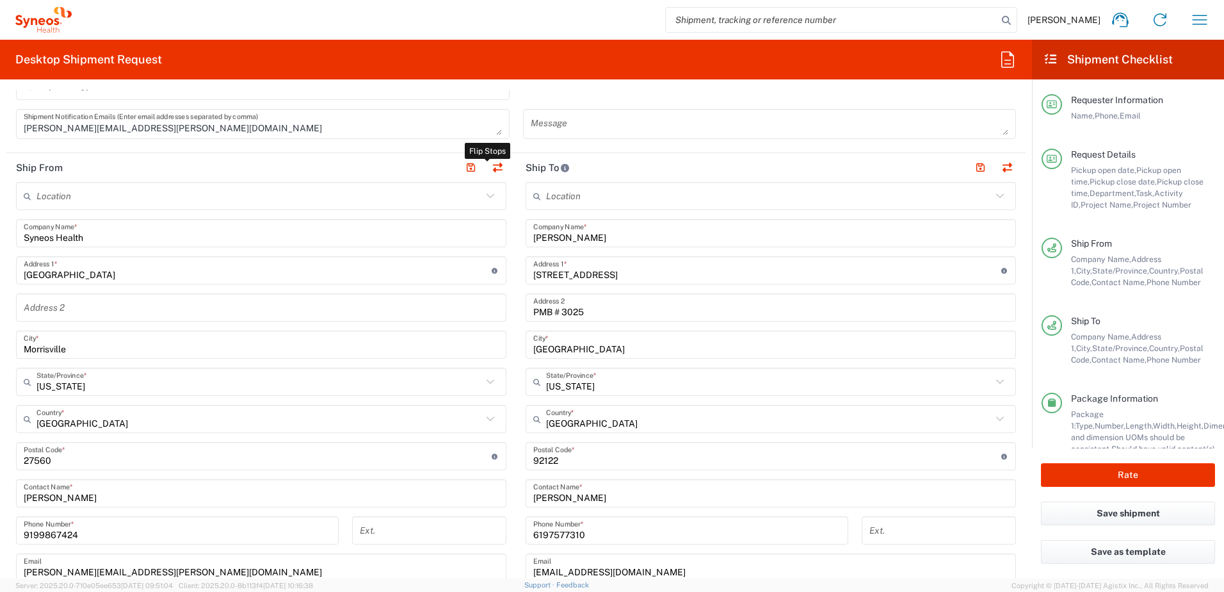
type input "[US_STATE]"
type input "92122"
type input "[PERSON_NAME]"
type input "6197577310"
type input "[EMAIL_ADDRESS][DOMAIN_NAME]"
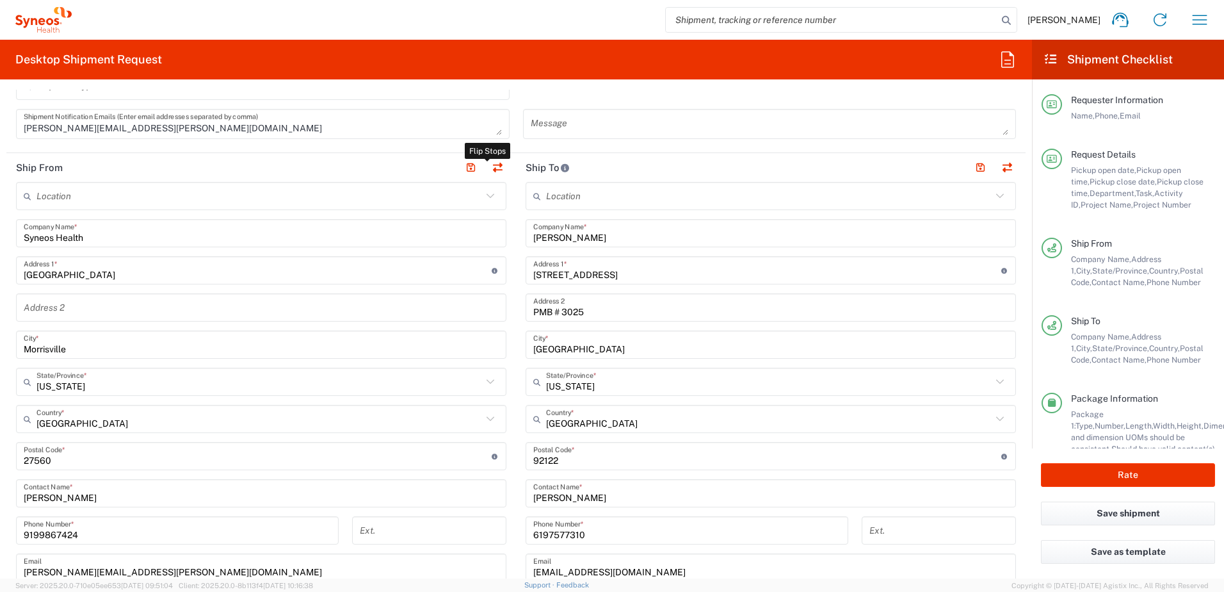
type input "Residential/Home"
type input "EORI"
type input "Syneos Health"
type input "[GEOGRAPHIC_DATA]"
type input "Morrisville"
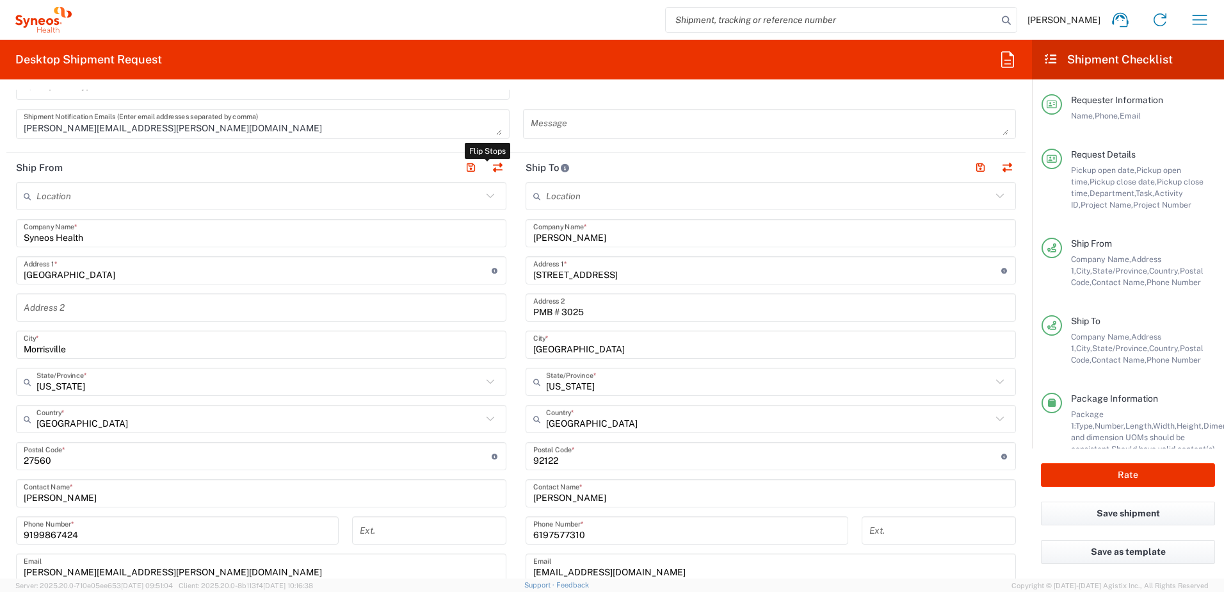
type input "[US_STATE]"
type input "27560"
type input "[PERSON_NAME]"
type input "9199867424"
type input "[PERSON_NAME][EMAIL_ADDRESS][PERSON_NAME][DOMAIN_NAME]"
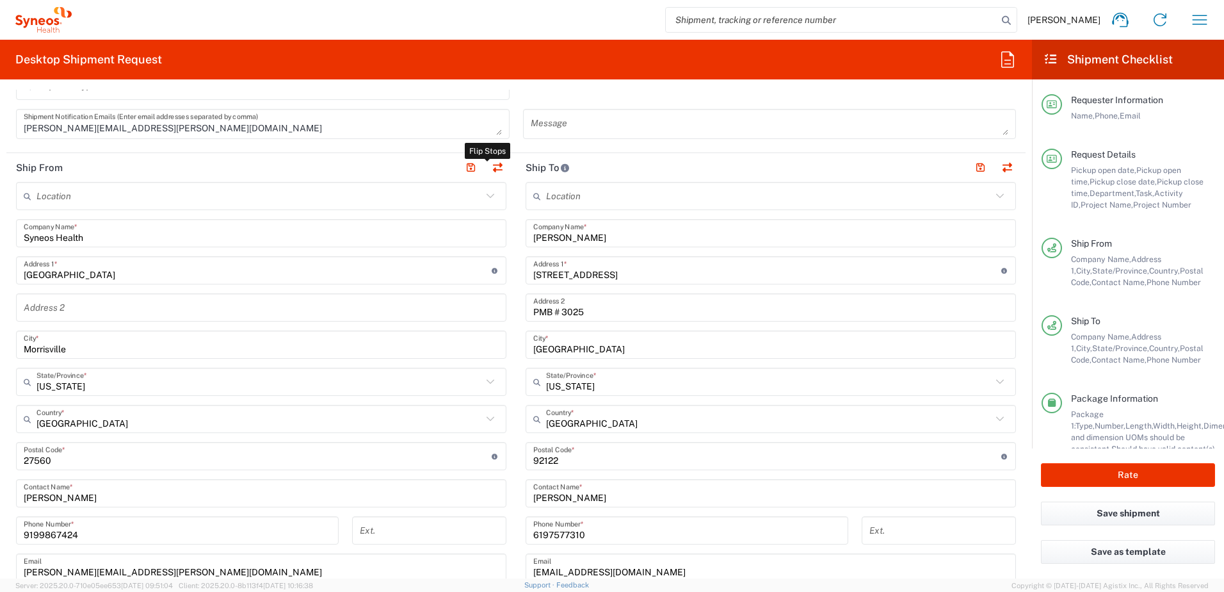
type input "TIN"
type input "592407464"
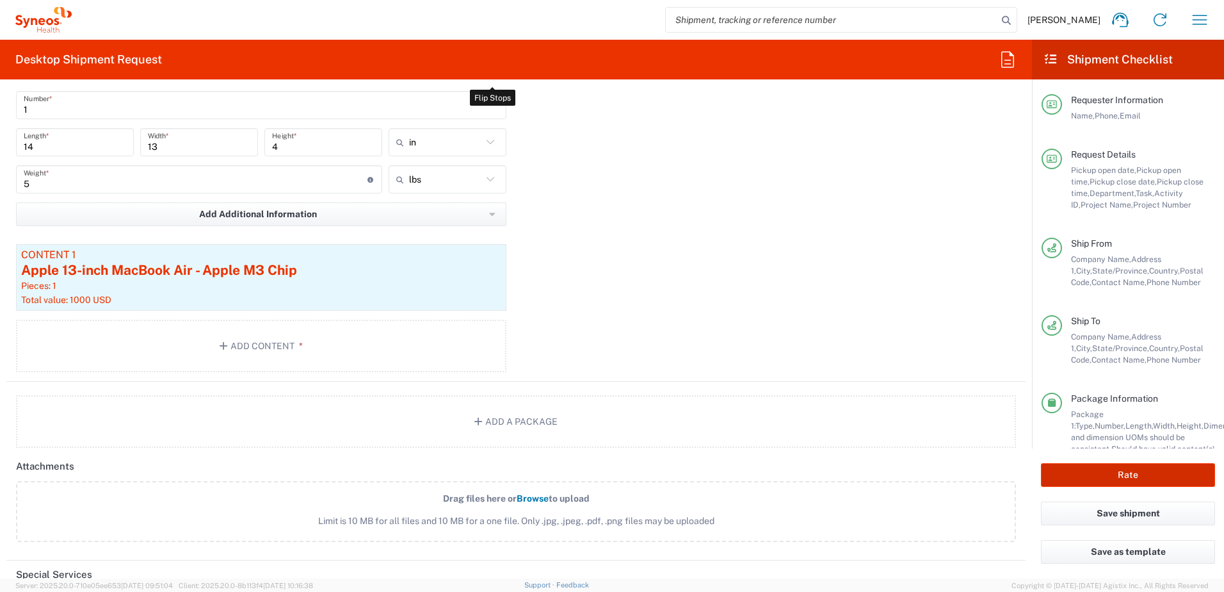
scroll to position [1525, 0]
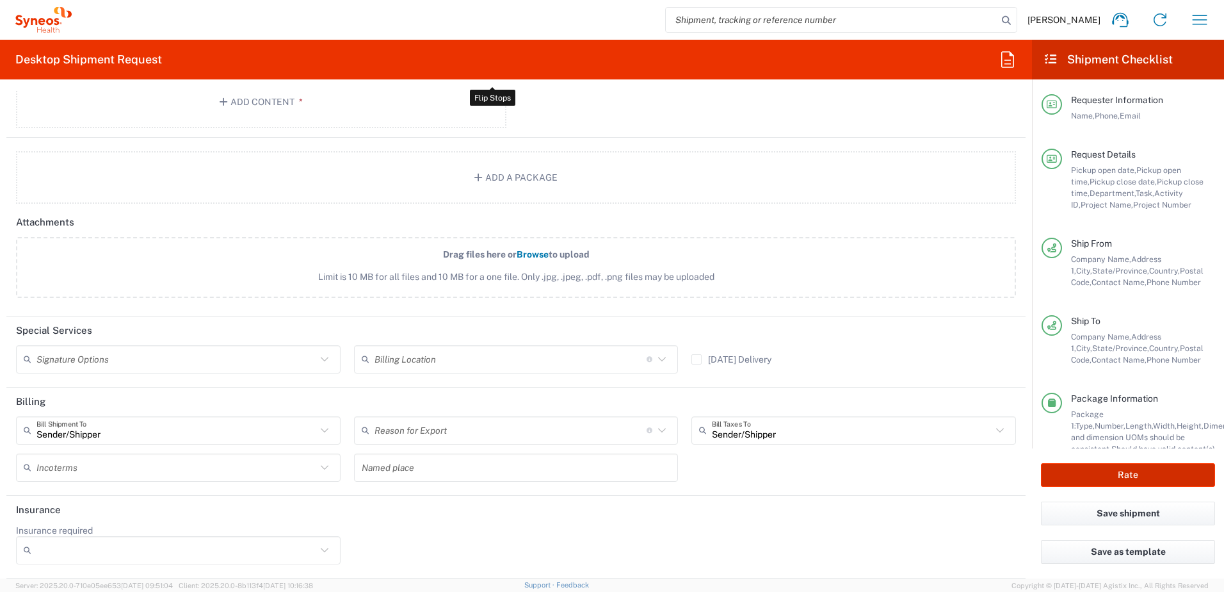
click at [1114, 472] on button "Rate" at bounding box center [1128, 475] width 174 height 24
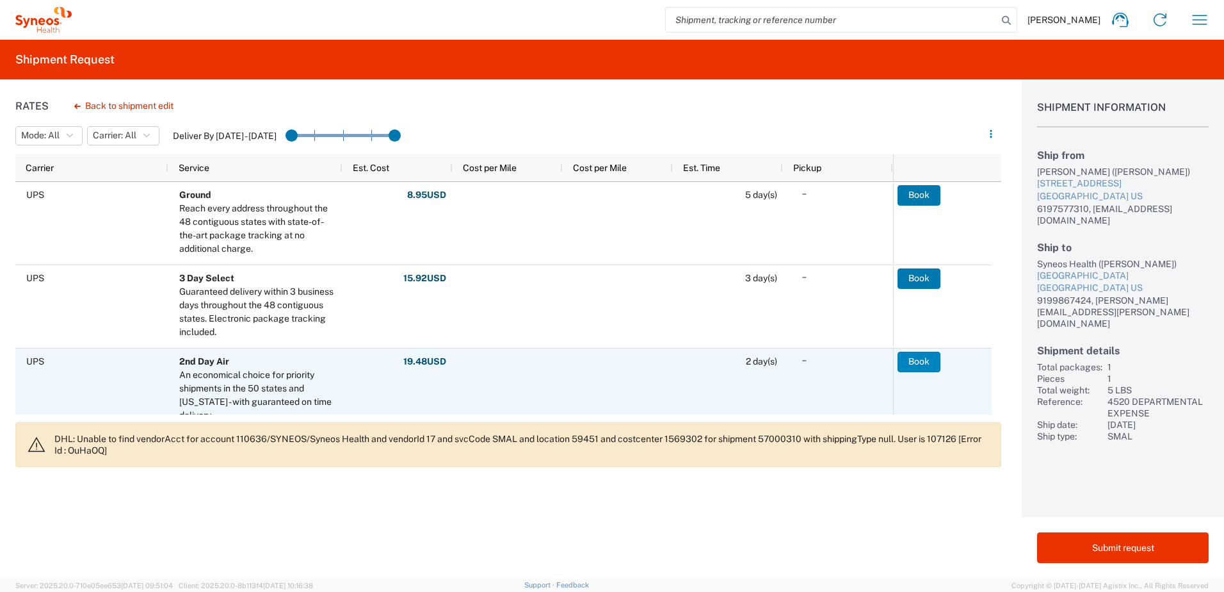
click at [915, 357] on button "Book" at bounding box center [919, 362] width 43 height 20
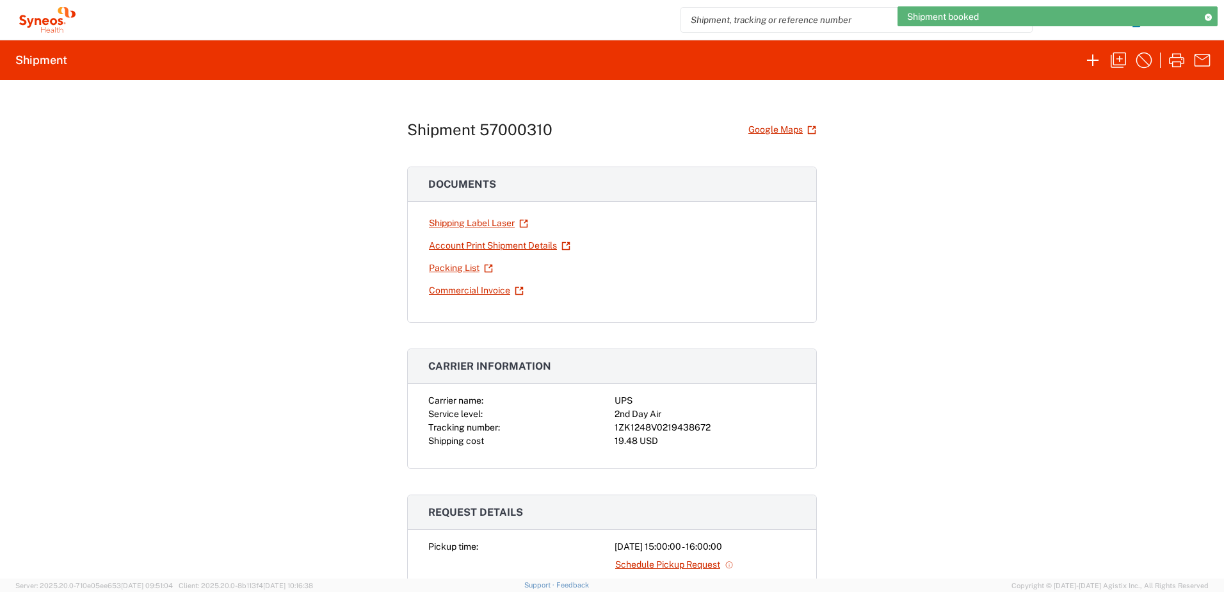
click at [672, 421] on div "1ZK1248V0219438672" at bounding box center [705, 427] width 181 height 13
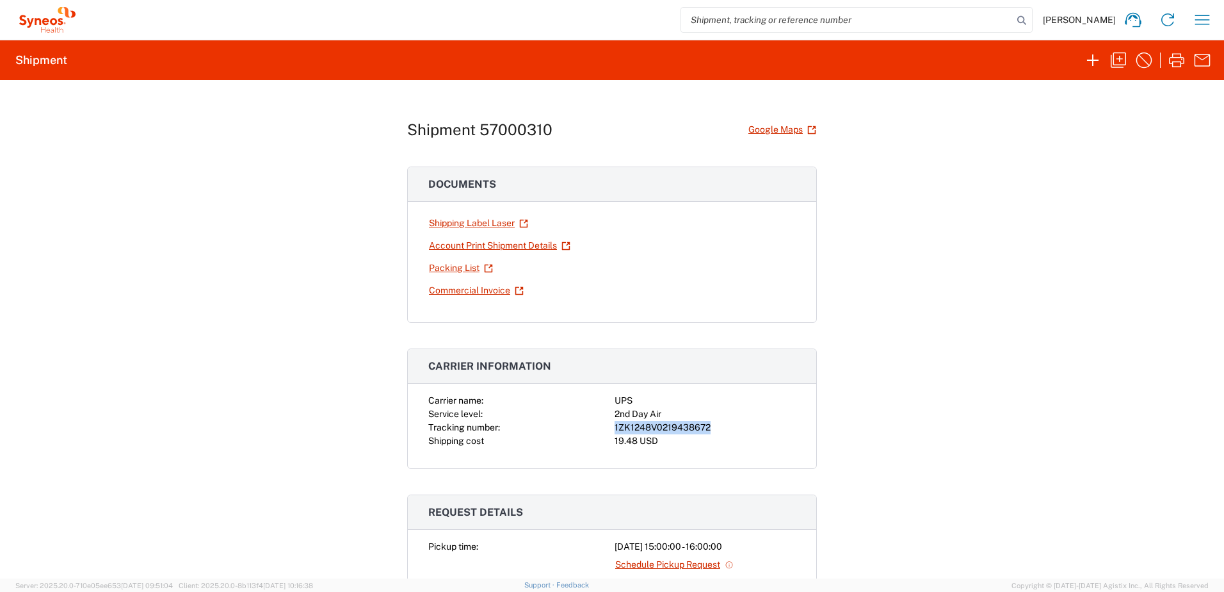
copy div "1ZK1248V0219438672"
click at [1178, 62] on icon "button" at bounding box center [1176, 60] width 15 height 14
